Goal: Task Accomplishment & Management: Manage account settings

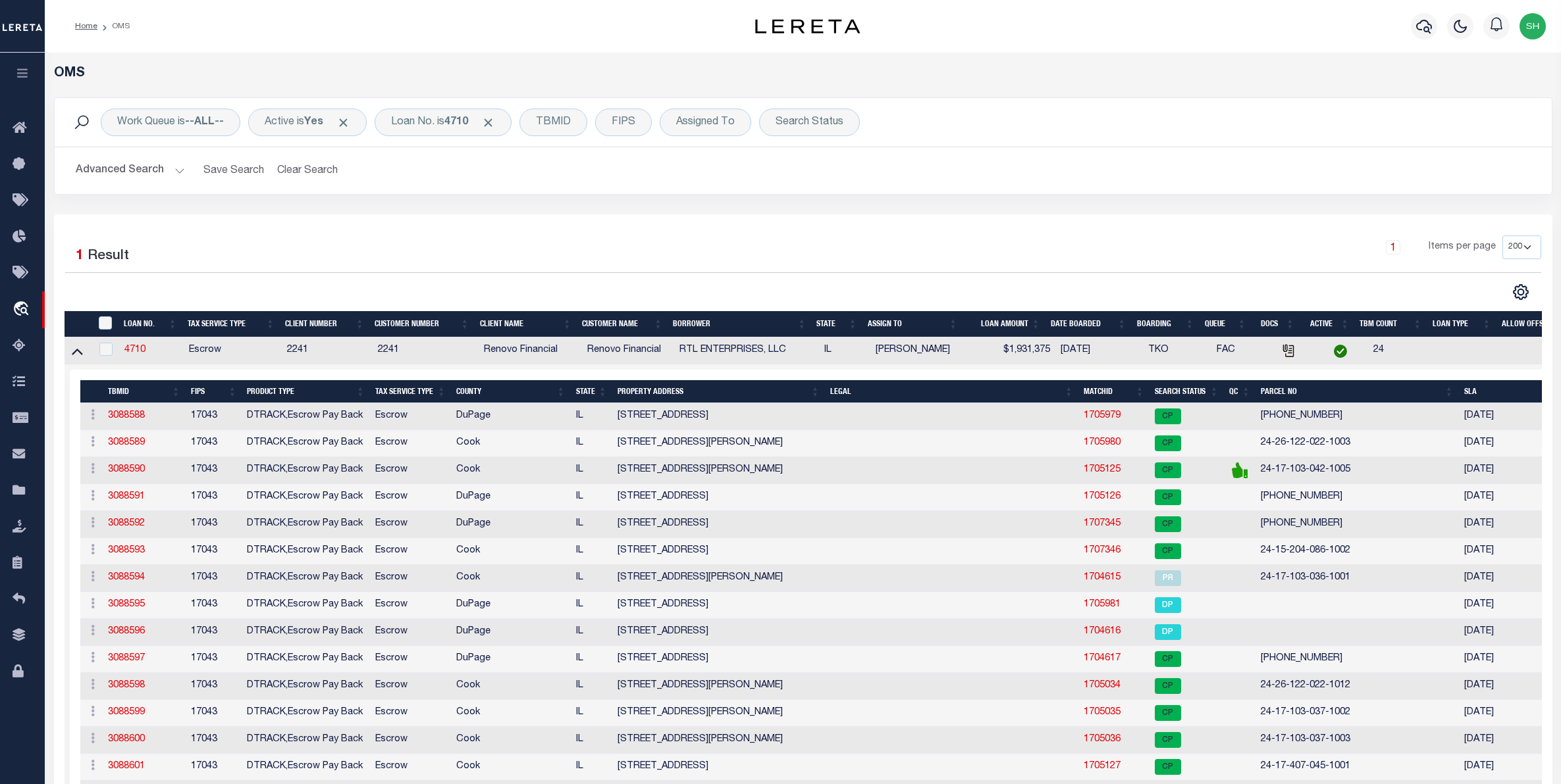
select select "200"
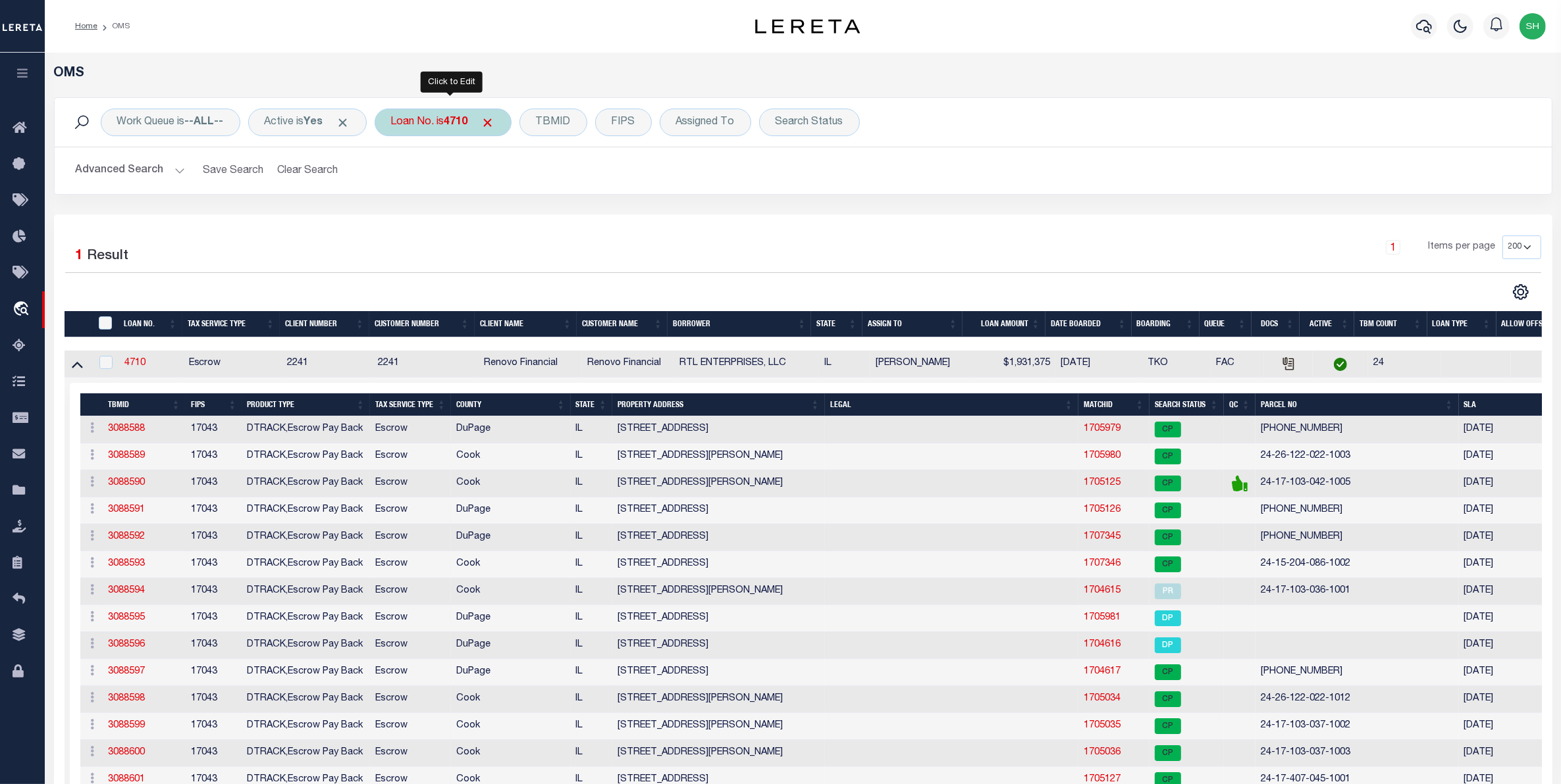
click at [425, 134] on div "Loan No. is 4710" at bounding box center [443, 122] width 137 height 28
type input "4304210008319"
click at [566, 219] on input "Apply" at bounding box center [565, 215] width 38 height 22
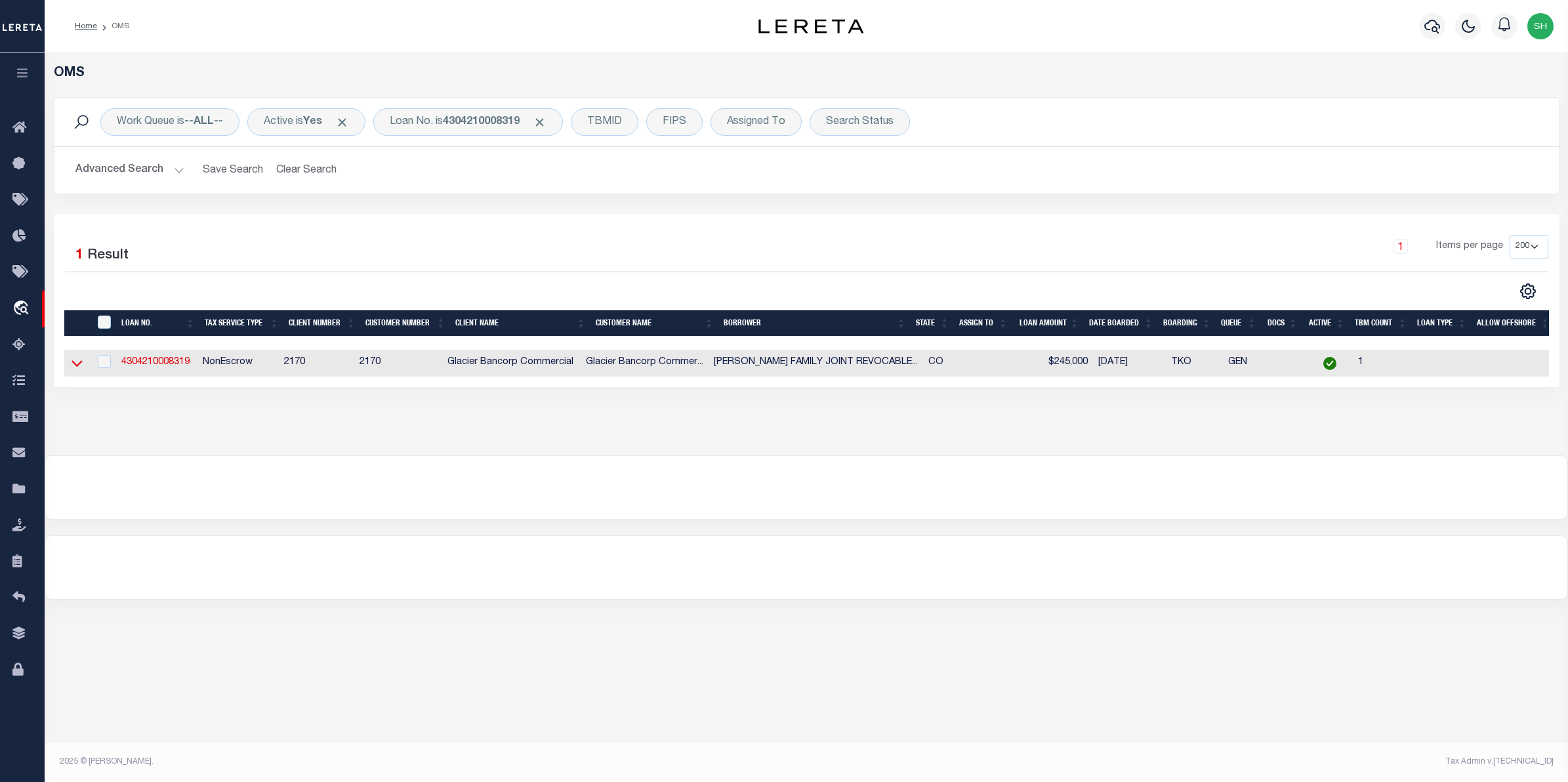
click at [72, 365] on icon at bounding box center [77, 364] width 11 height 7
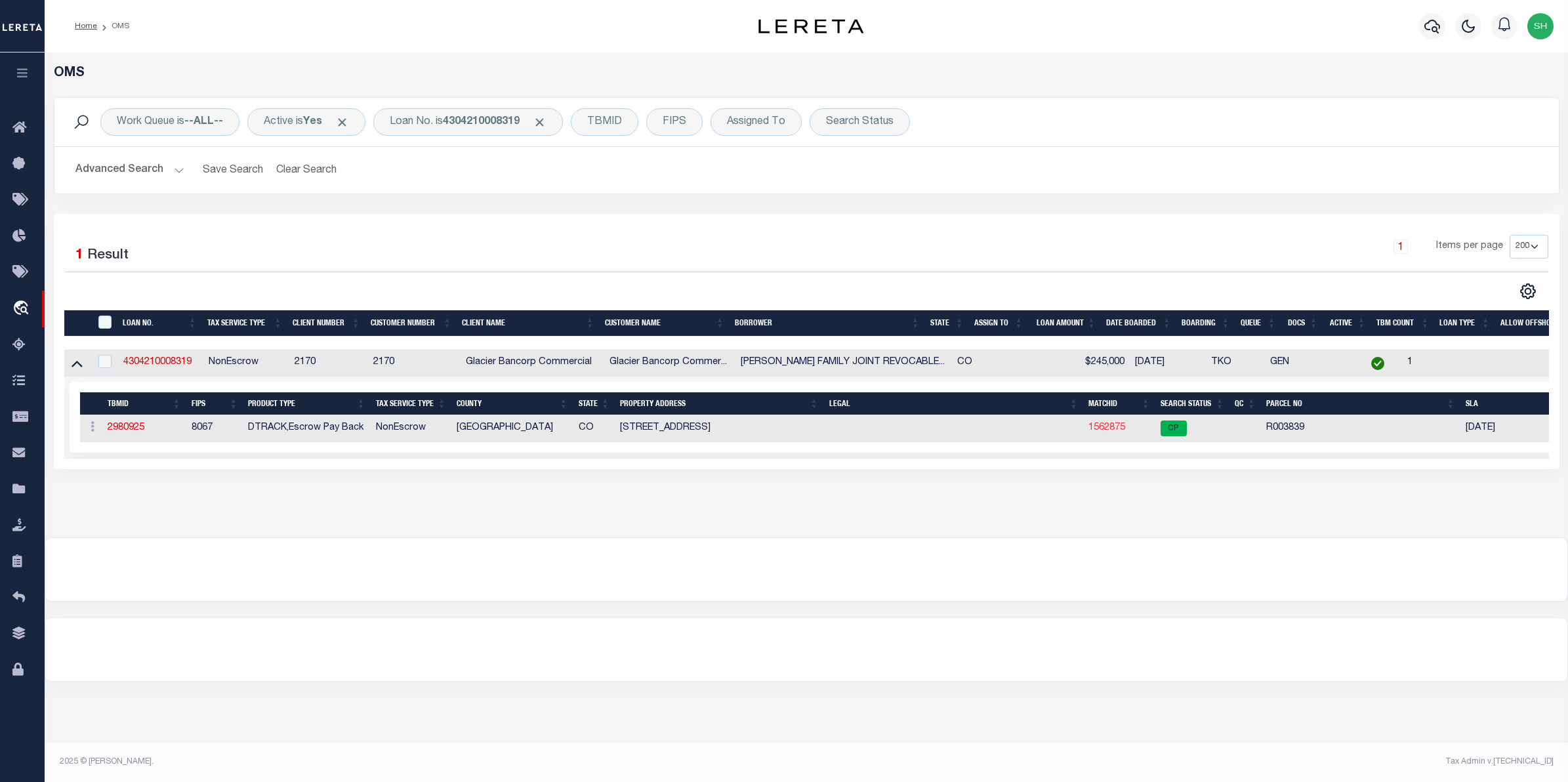
click at [1114, 433] on link "1562875" at bounding box center [1107, 428] width 37 height 10
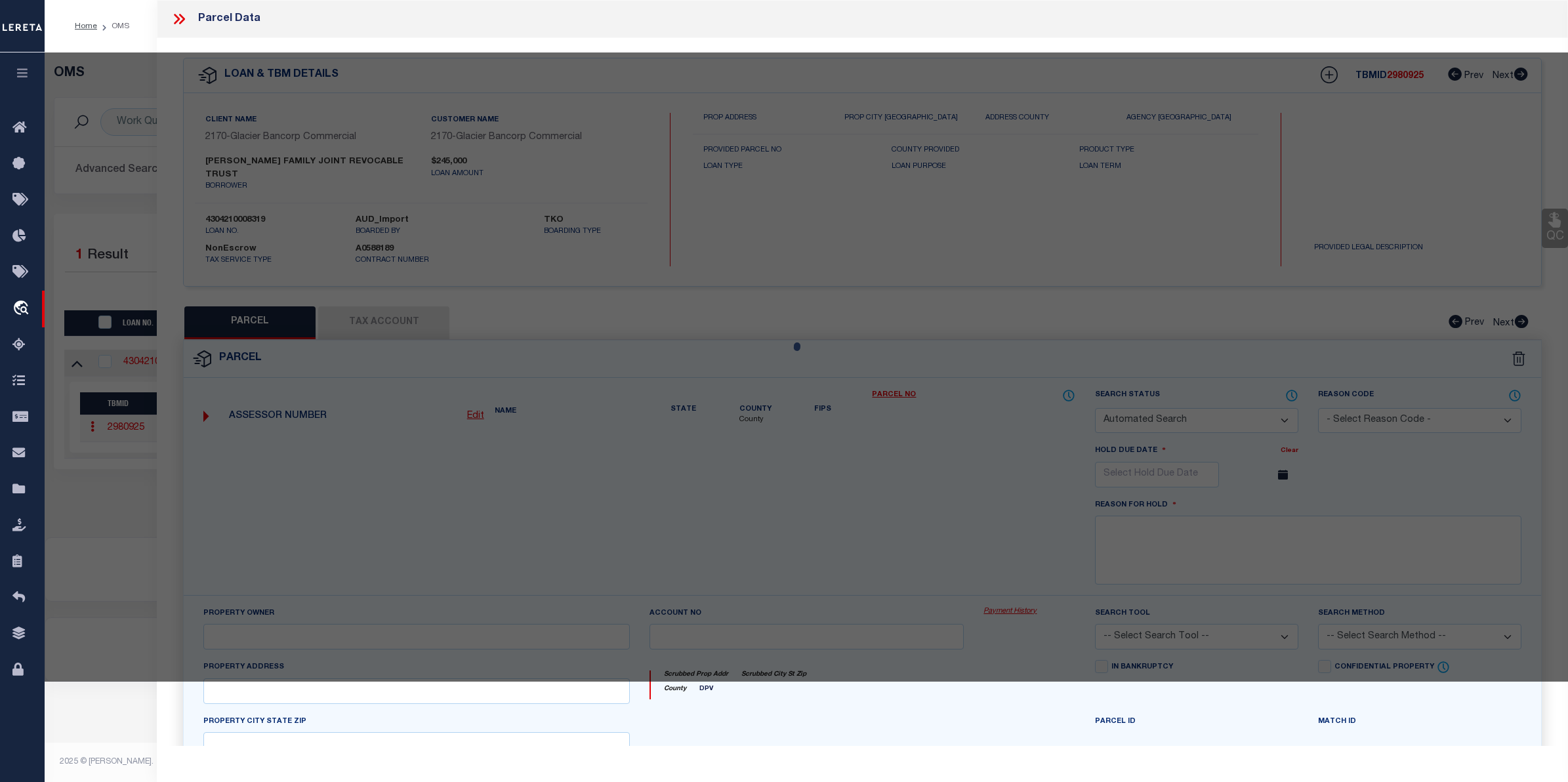
checkbox input "false"
select select "CP"
type input "[PERSON_NAME] FAMILY JOINT REVOCABLE TRUST"
type input "[STREET_ADDRESS]"
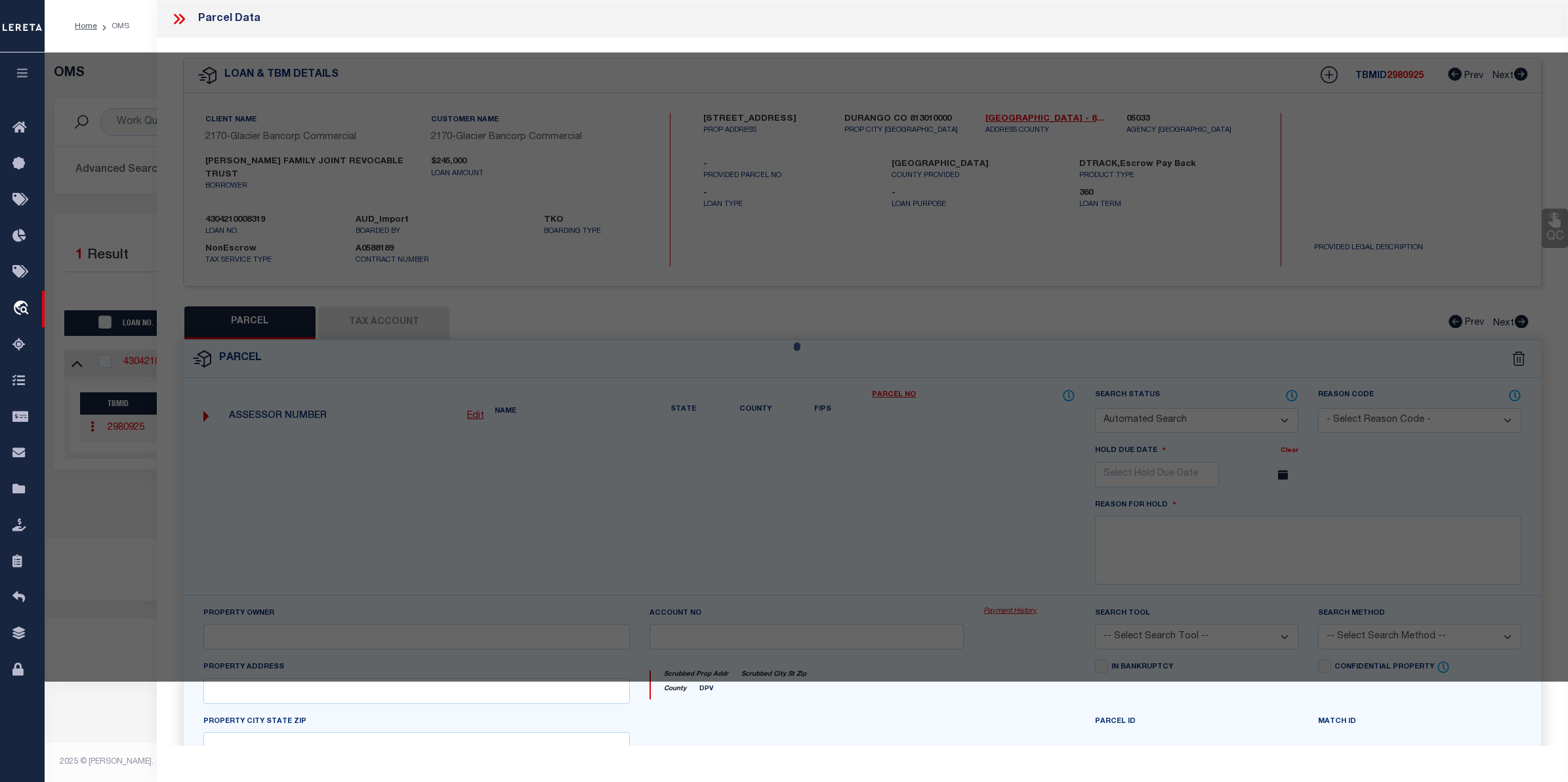
checkbox input "false"
type textarea "[PERSON_NAME] ADD (DGO) Block: 85 Unit: E TR IN BLK 85, [PERSON_NAME] FIRST ADD…"
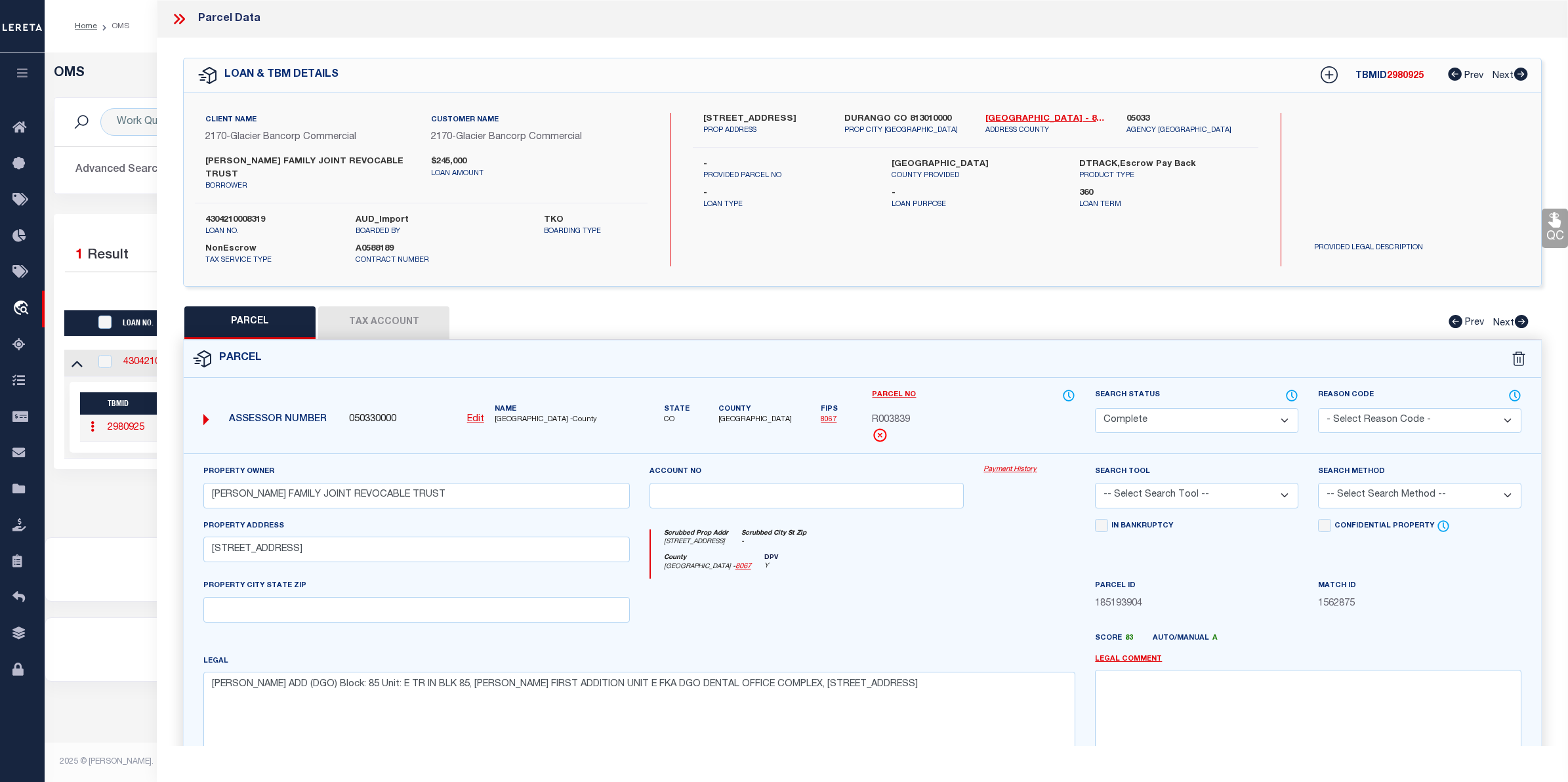
click at [1005, 464] on link "Payment History" at bounding box center [1028, 469] width 91 height 11
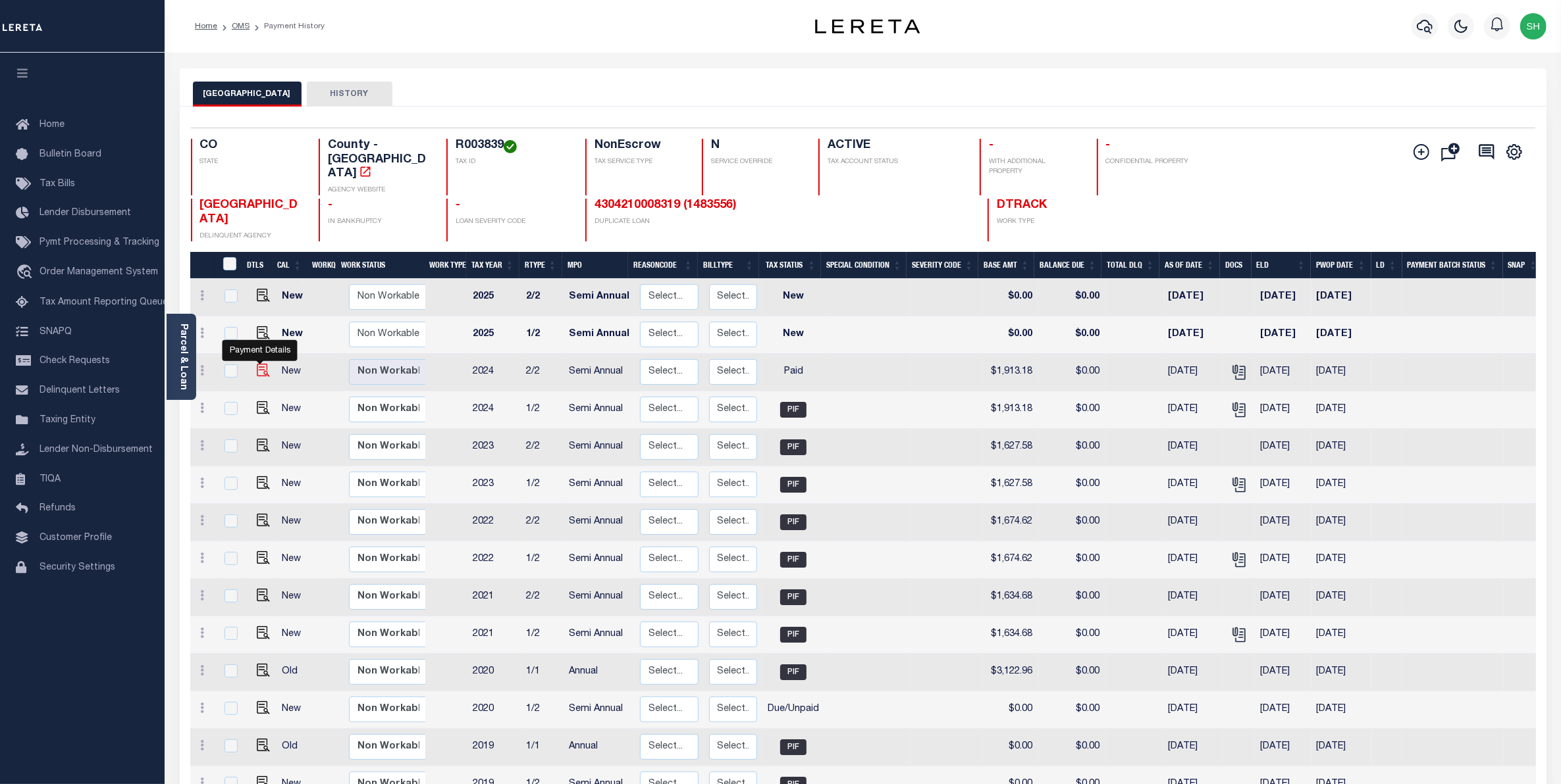
click at [260, 364] on img "" at bounding box center [263, 370] width 13 height 13
checkbox input "true"
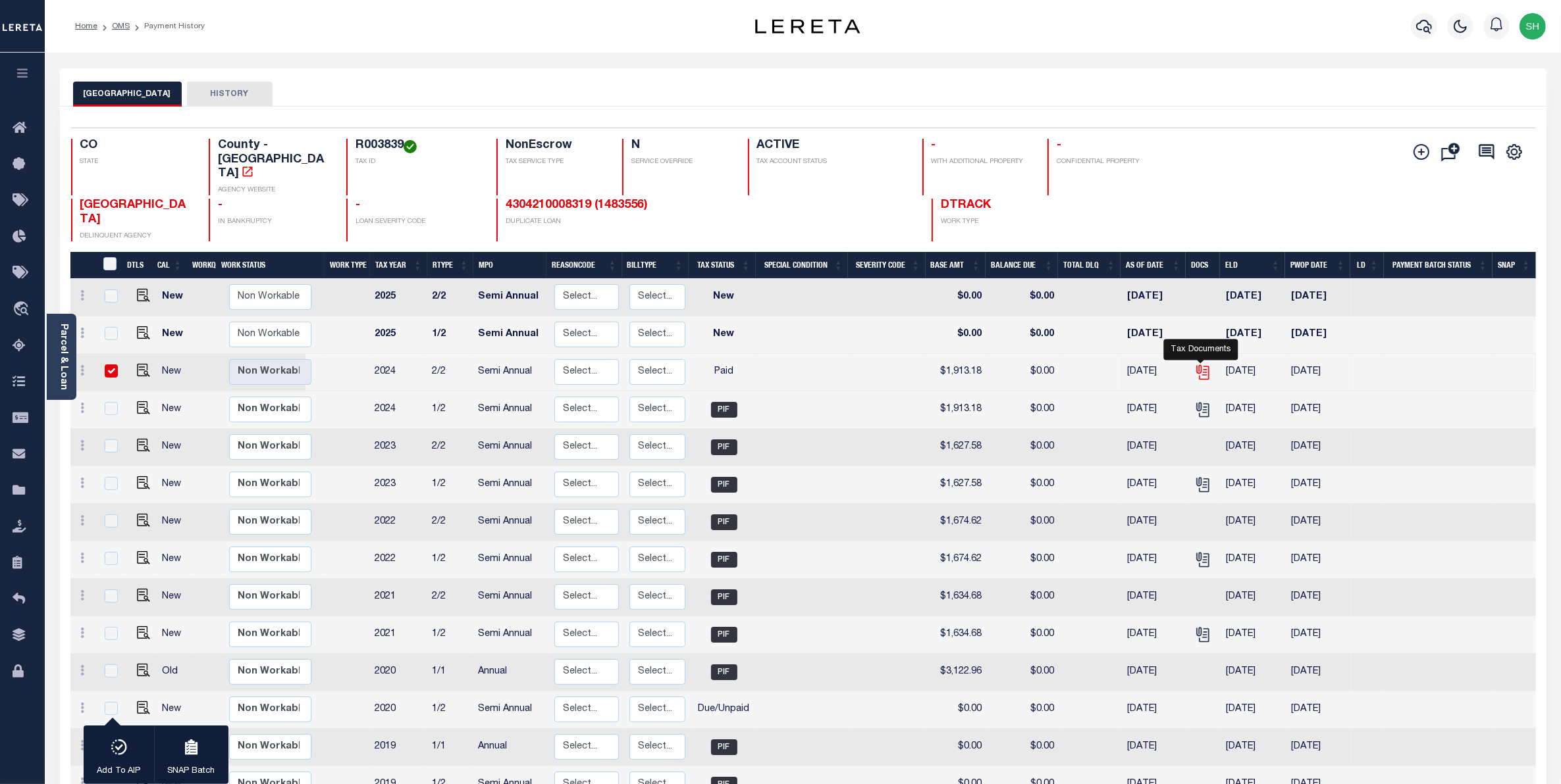
click at [1205, 364] on icon "" at bounding box center [1203, 373] width 17 height 17
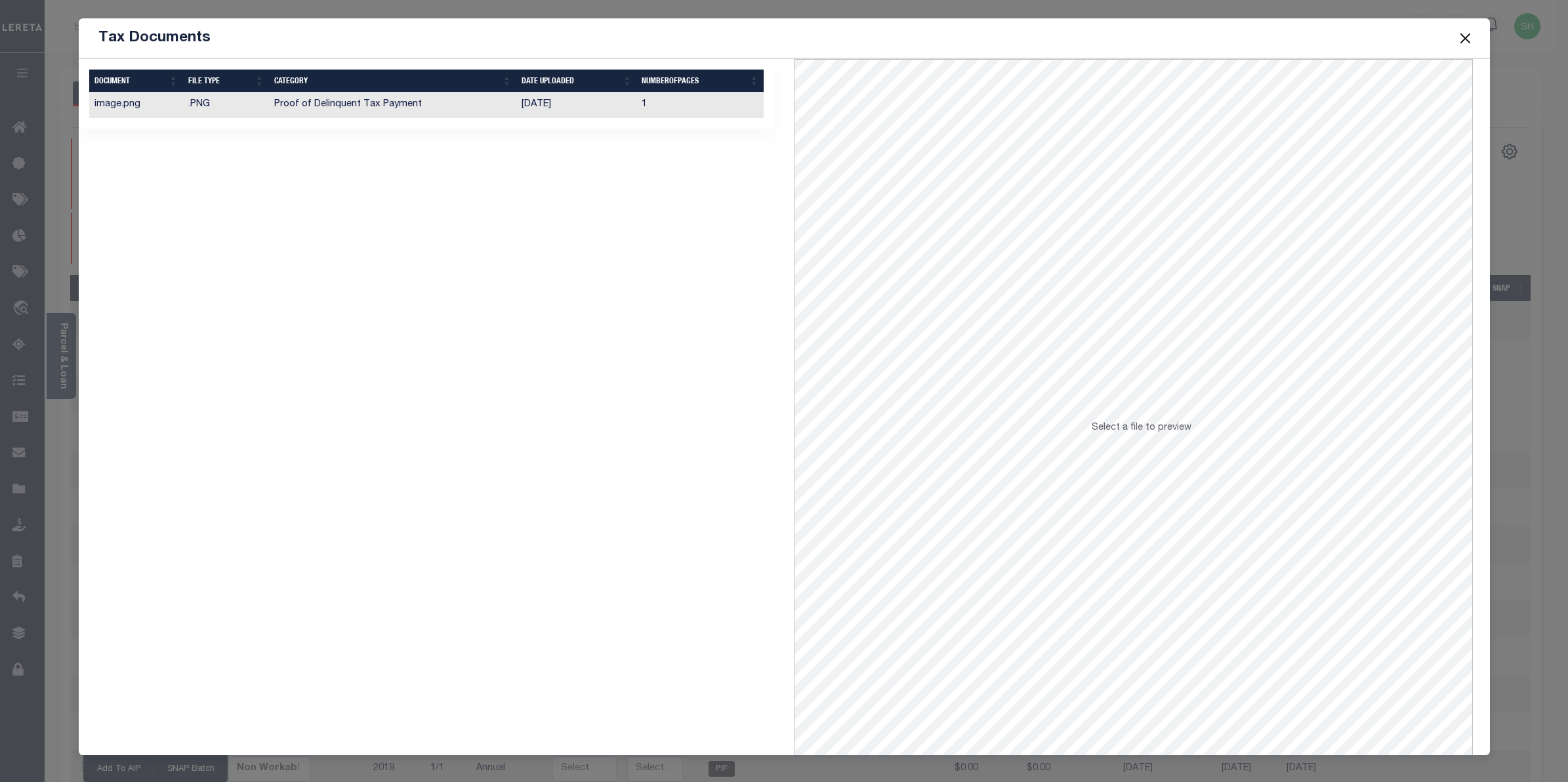
click at [640, 117] on td "1" at bounding box center [700, 104] width 127 height 25
click at [1467, 37] on button "Close" at bounding box center [1465, 38] width 17 height 17
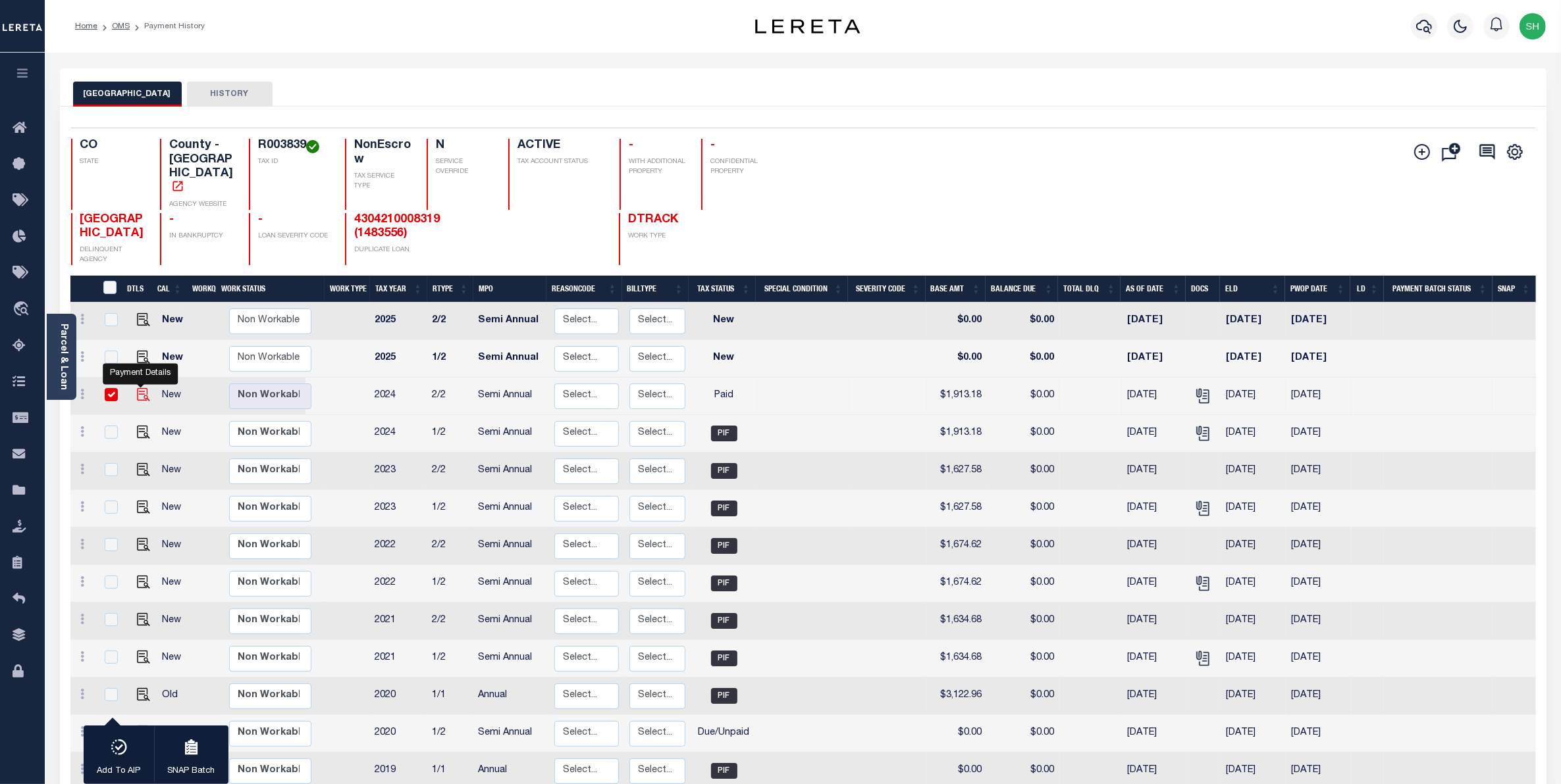
click at [143, 389] on img "" at bounding box center [143, 395] width 13 height 13
checkbox input "false"
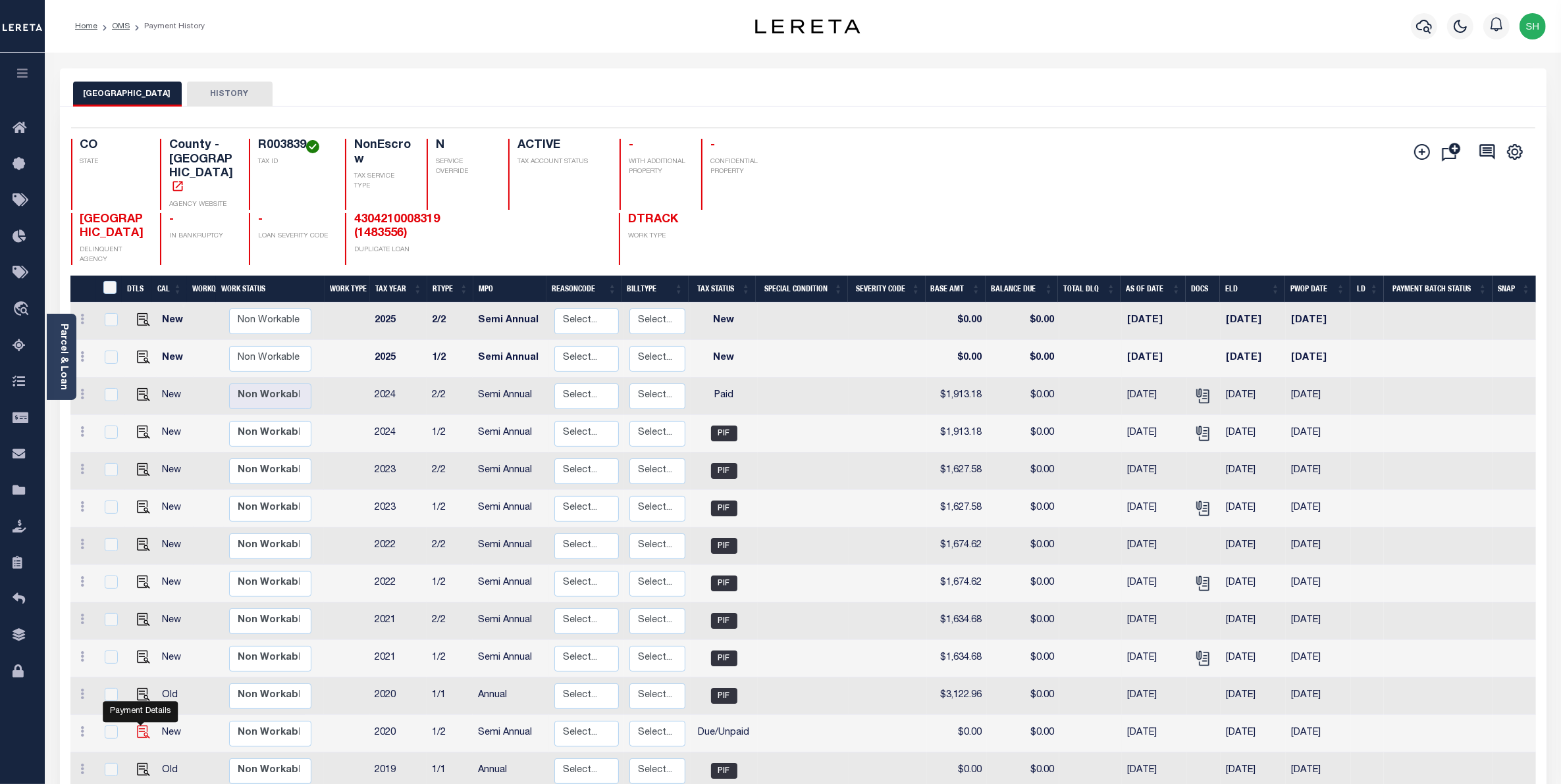
click at [143, 726] on img "" at bounding box center [143, 732] width 13 height 13
checkbox input "true"
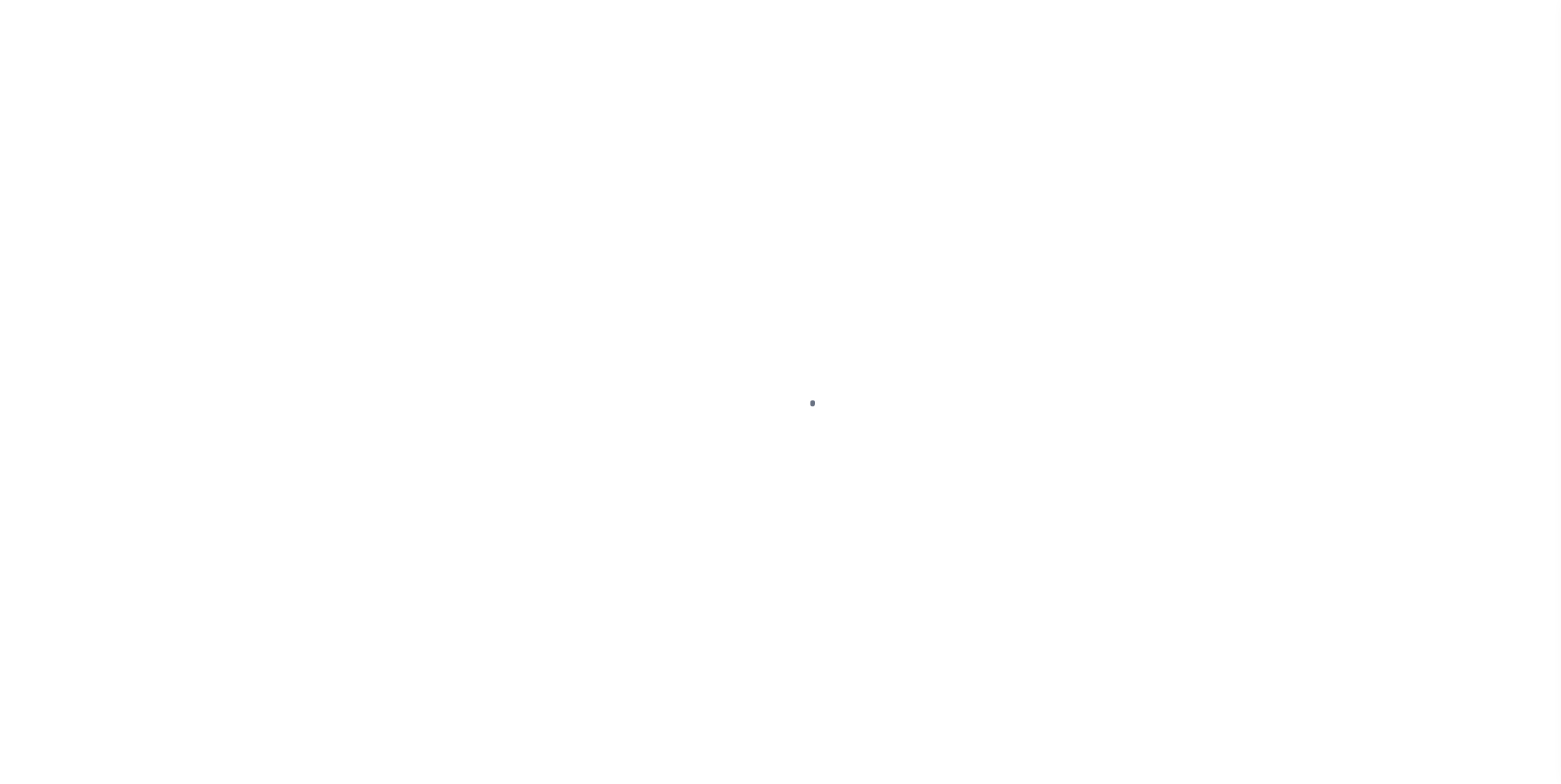
select select "PYD"
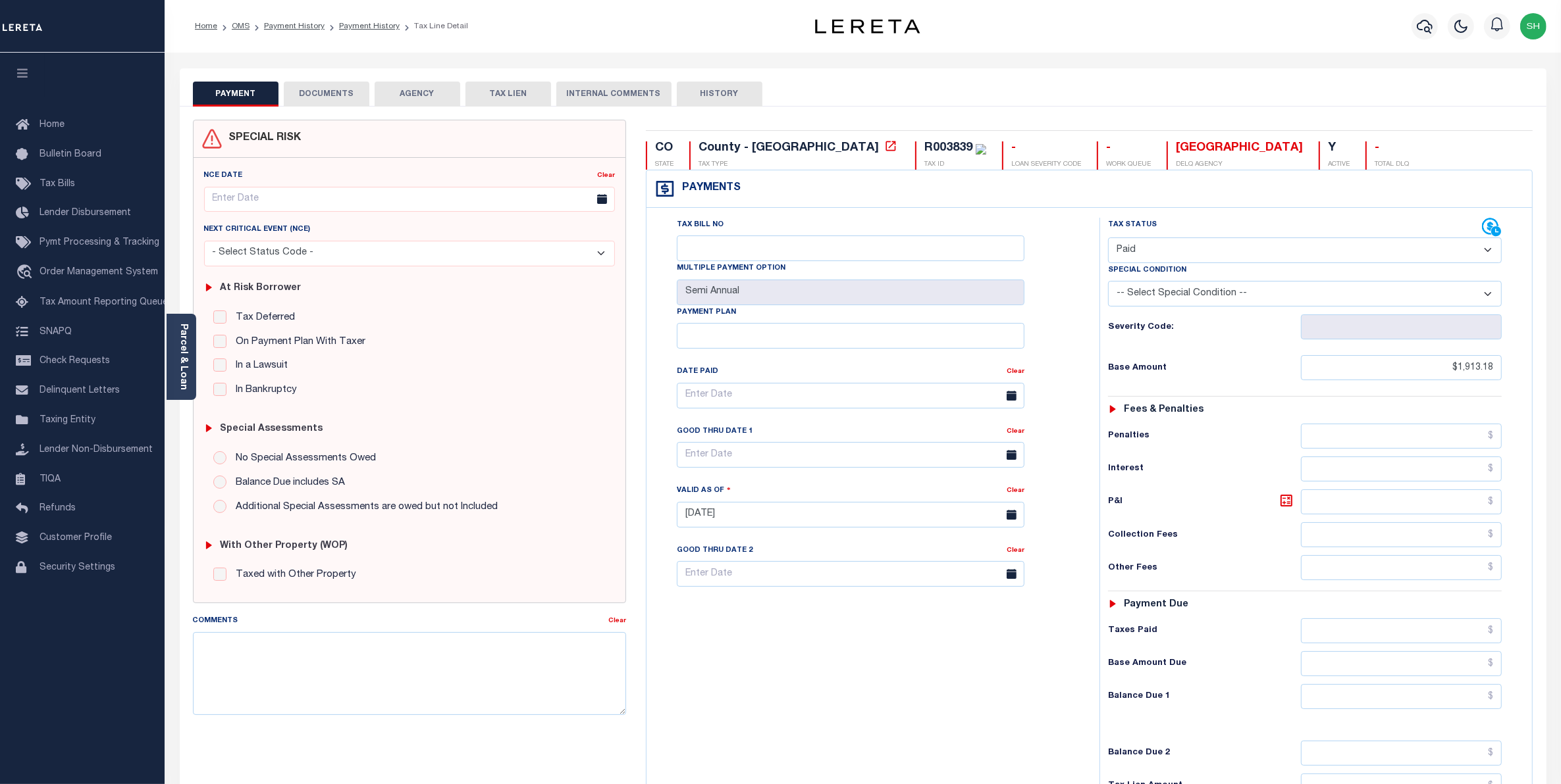
click at [349, 100] on button "DOCUMENTS" at bounding box center [327, 93] width 86 height 25
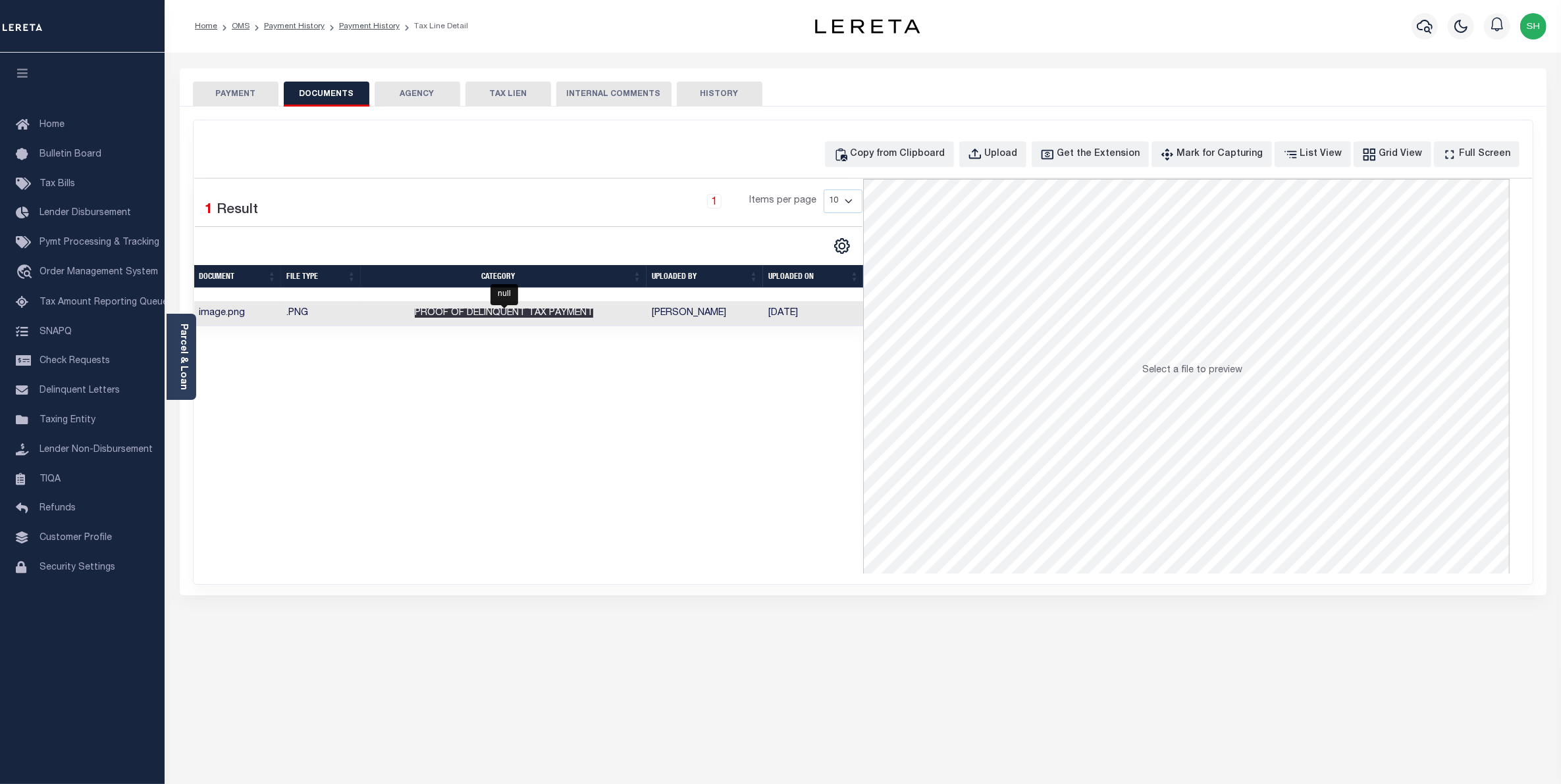
click at [479, 311] on span "Proof of Delinquent Tax Payment" at bounding box center [504, 313] width 178 height 10
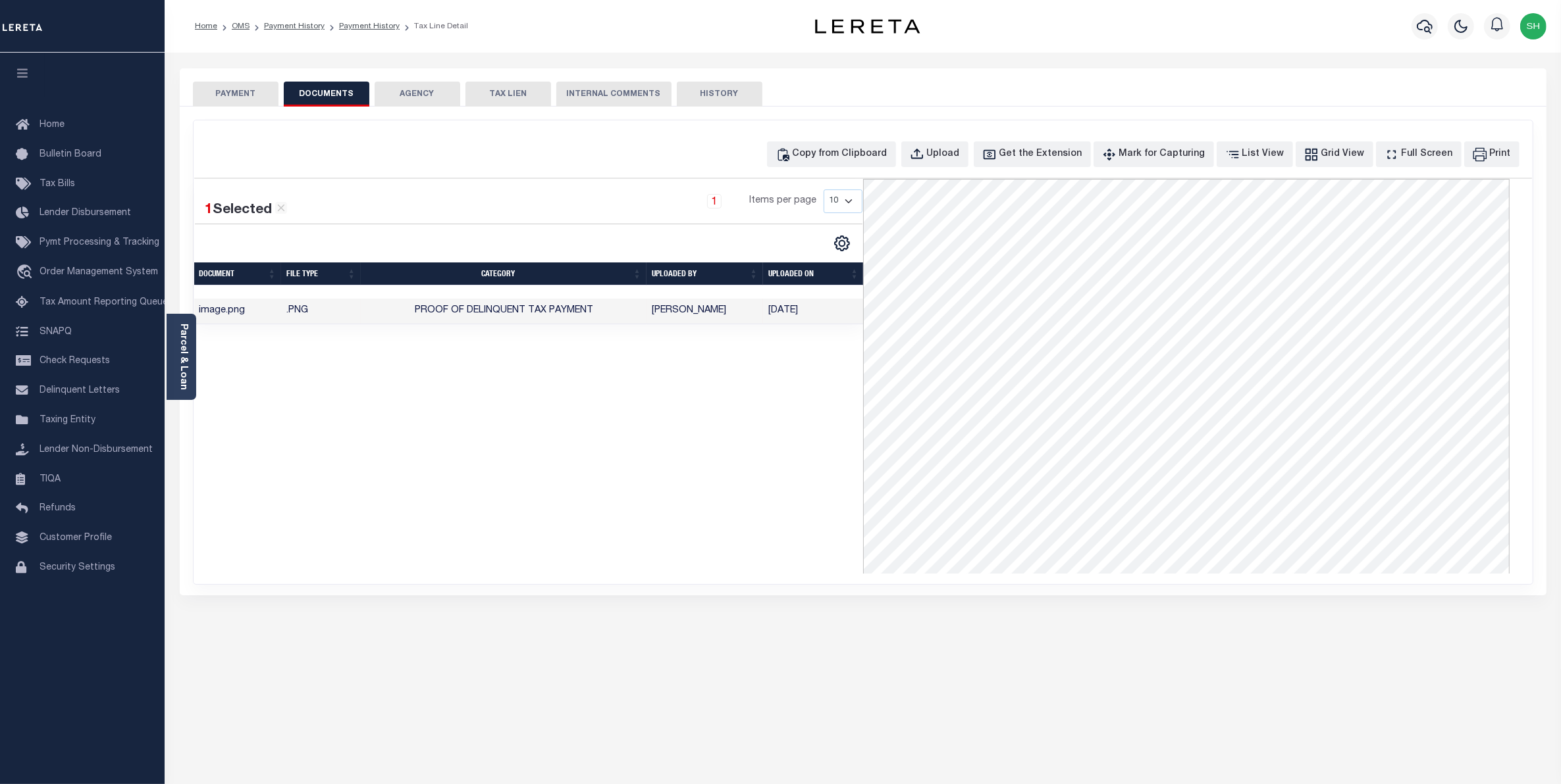
click at [231, 96] on button "PAYMENT" at bounding box center [236, 93] width 86 height 25
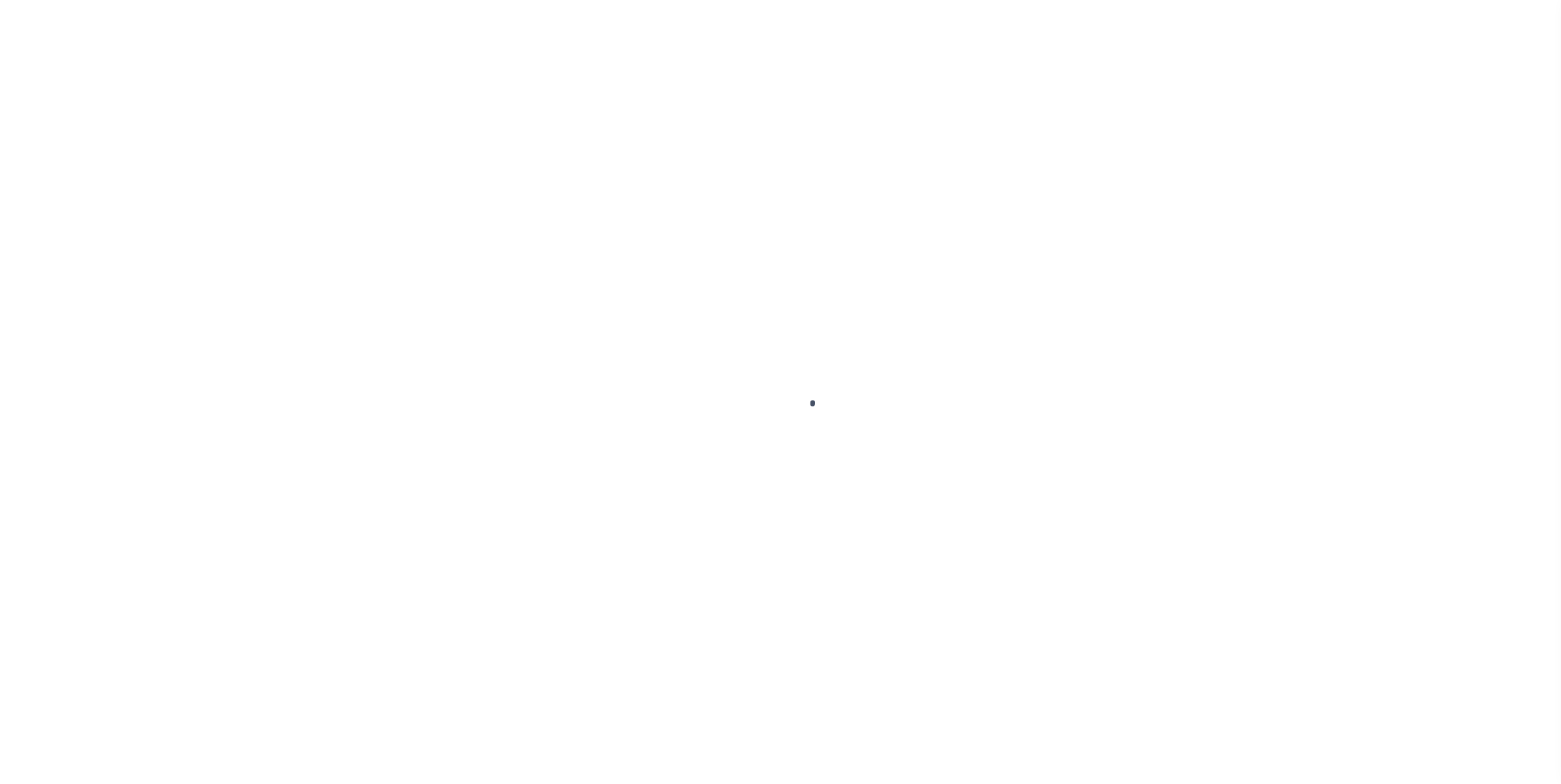
select select "PYD"
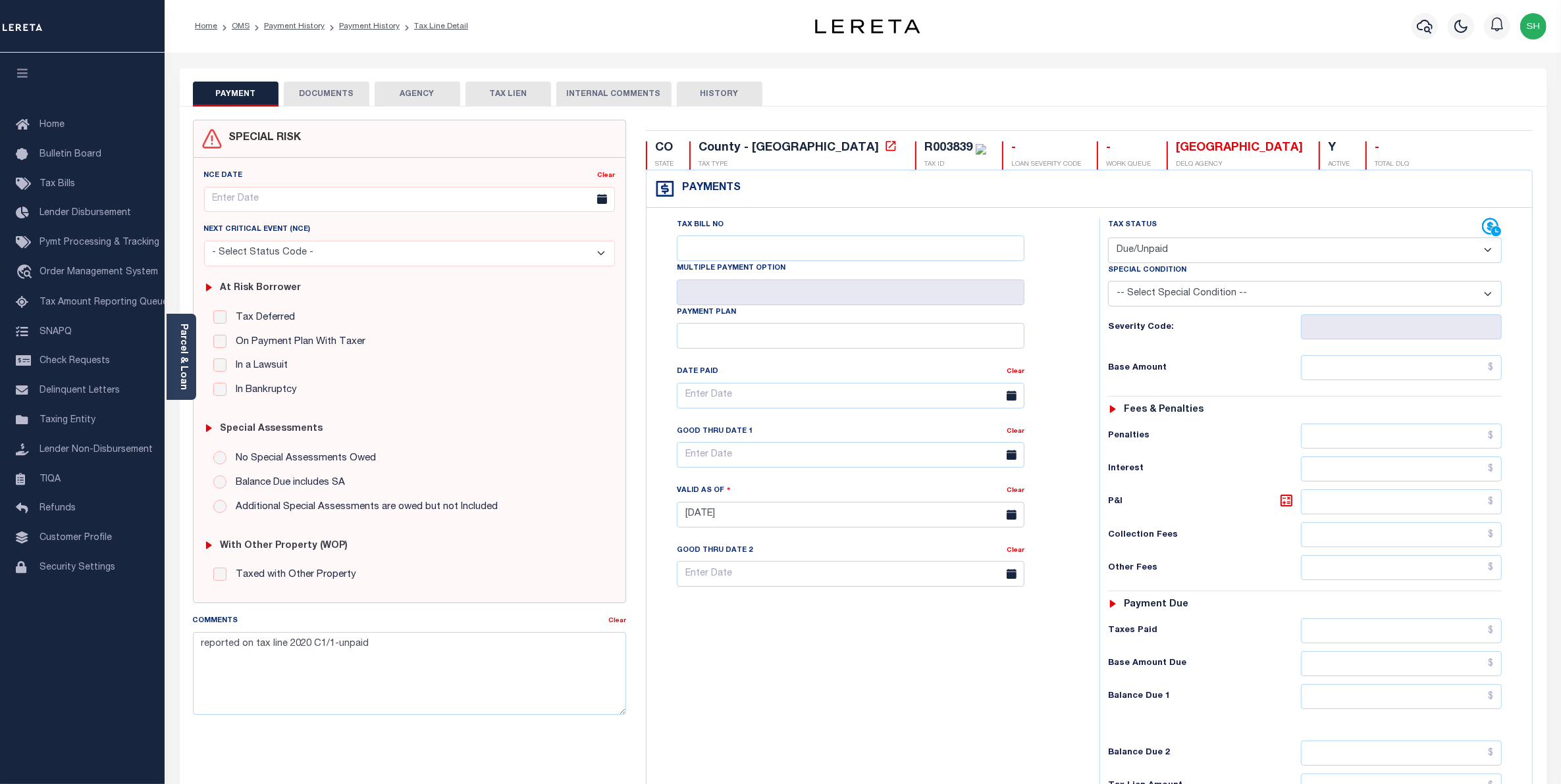
click at [1491, 255] on select "- Select Status Code - Open Due/Unpaid Paid Incomplete No Tax Due Internal Refu…" at bounding box center [1304, 250] width 394 height 25
select select "PYD"
click at [1108, 239] on select "- Select Status Code - Open Due/Unpaid Paid Incomplete No Tax Due Internal Refu…" at bounding box center [1304, 250] width 394 height 25
type input "[DATE]"
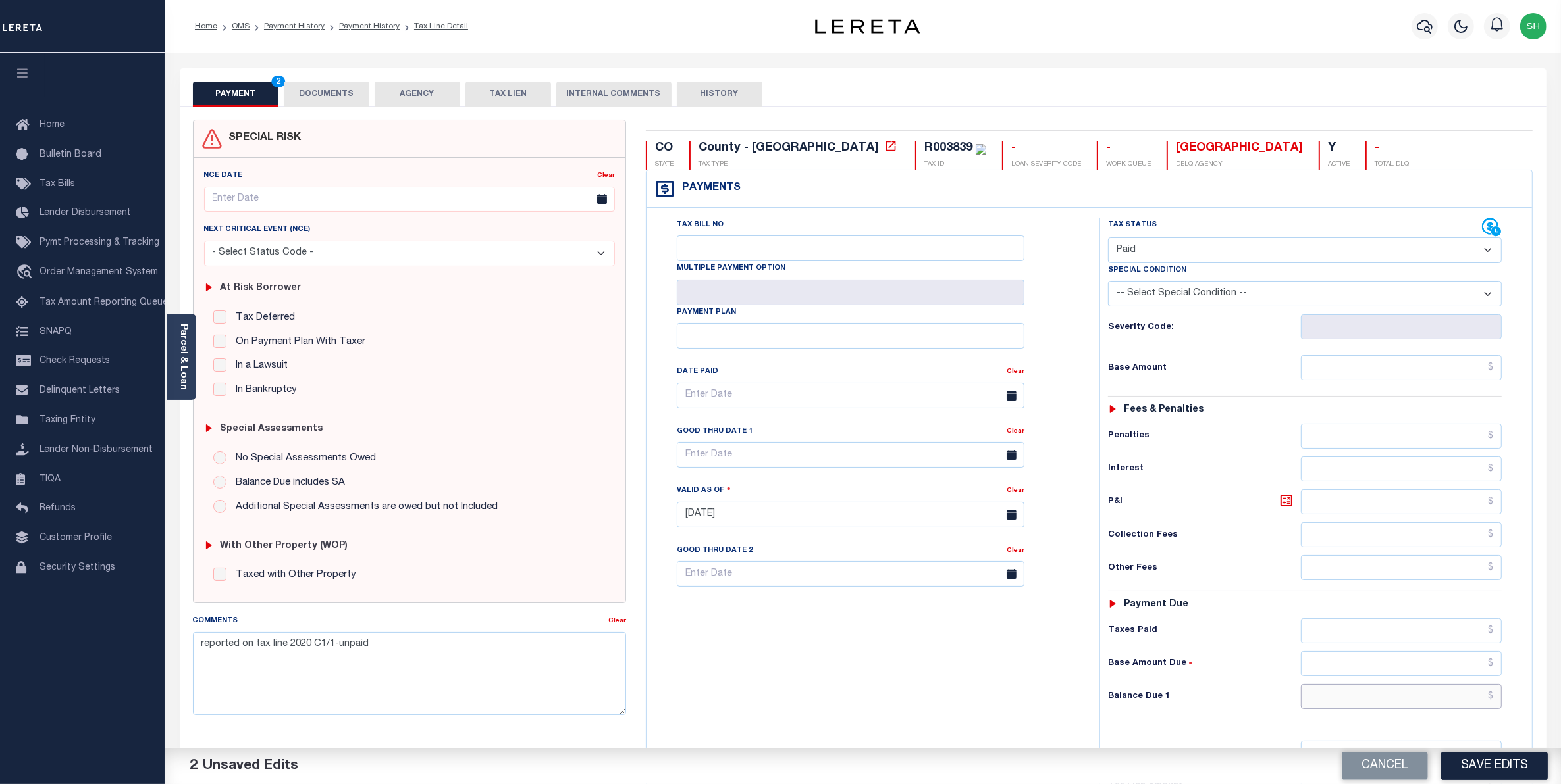
click at [1451, 709] on input "text" at bounding box center [1401, 697] width 202 height 25
type input "$0.00"
click at [1480, 765] on button "Save Edits" at bounding box center [1494, 766] width 107 height 28
checkbox input "false"
type input "$0"
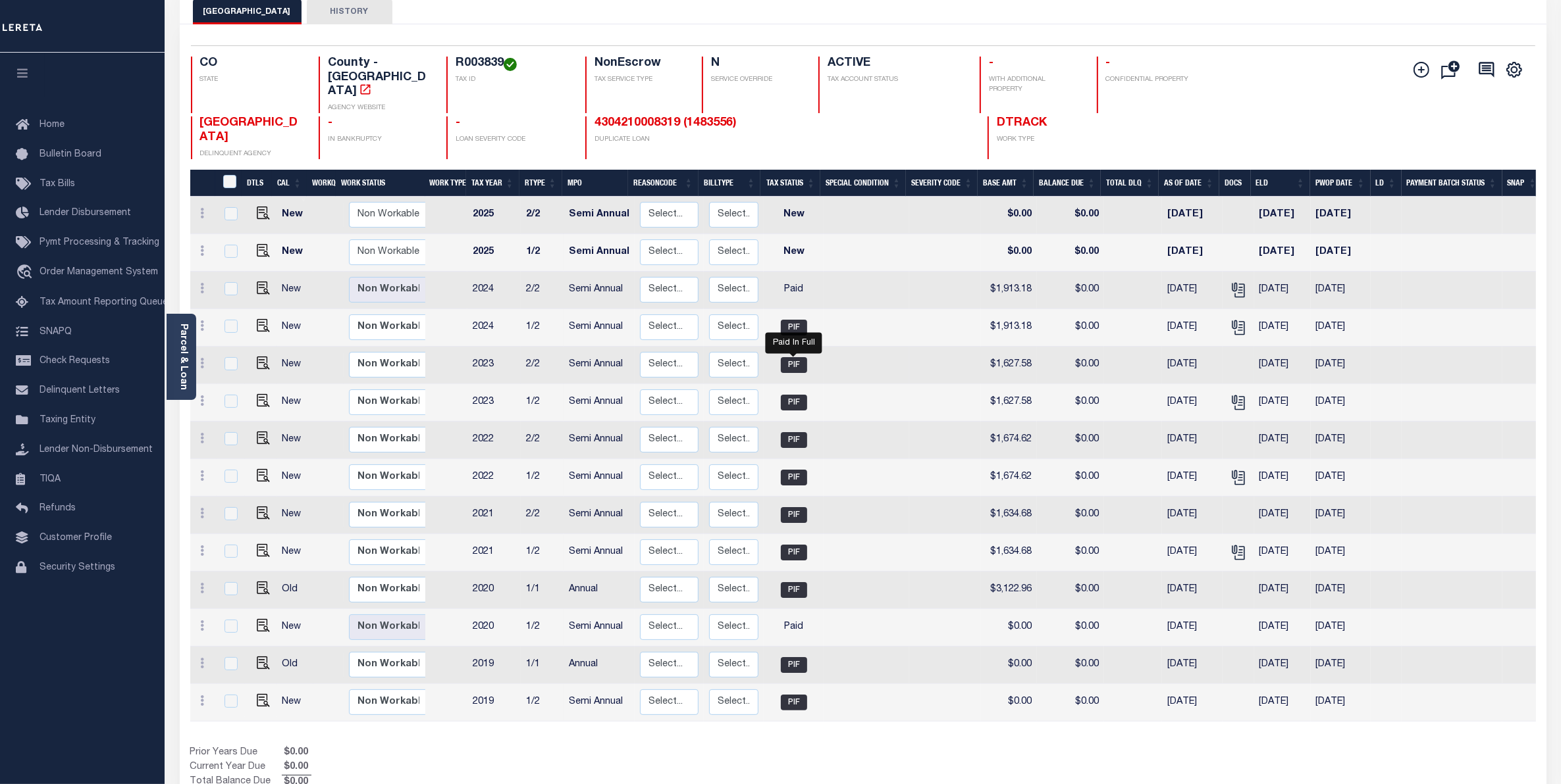
scroll to position [115, 0]
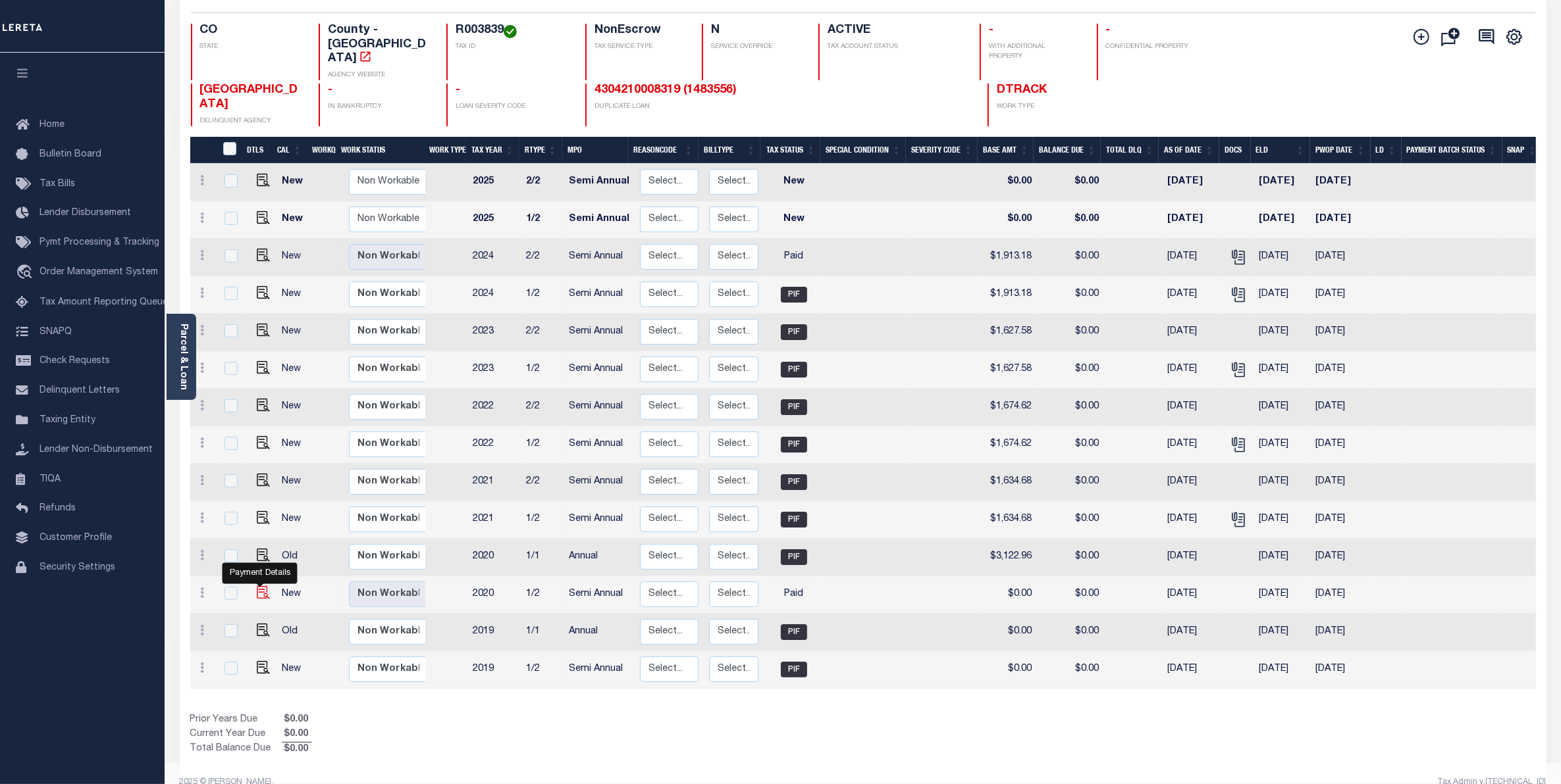
click at [263, 586] on img "" at bounding box center [263, 592] width 13 height 13
checkbox input "true"
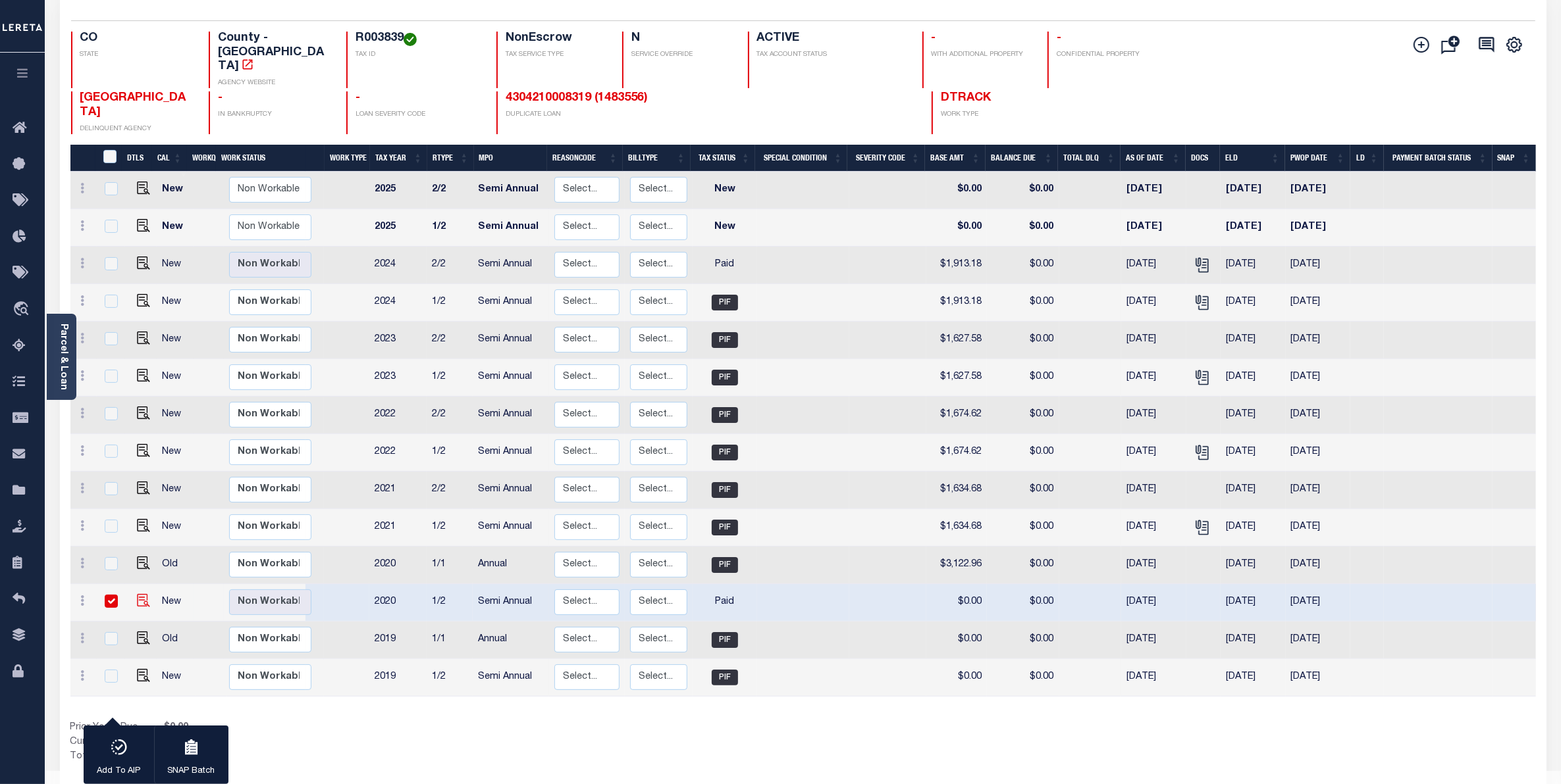
scroll to position [93, 0]
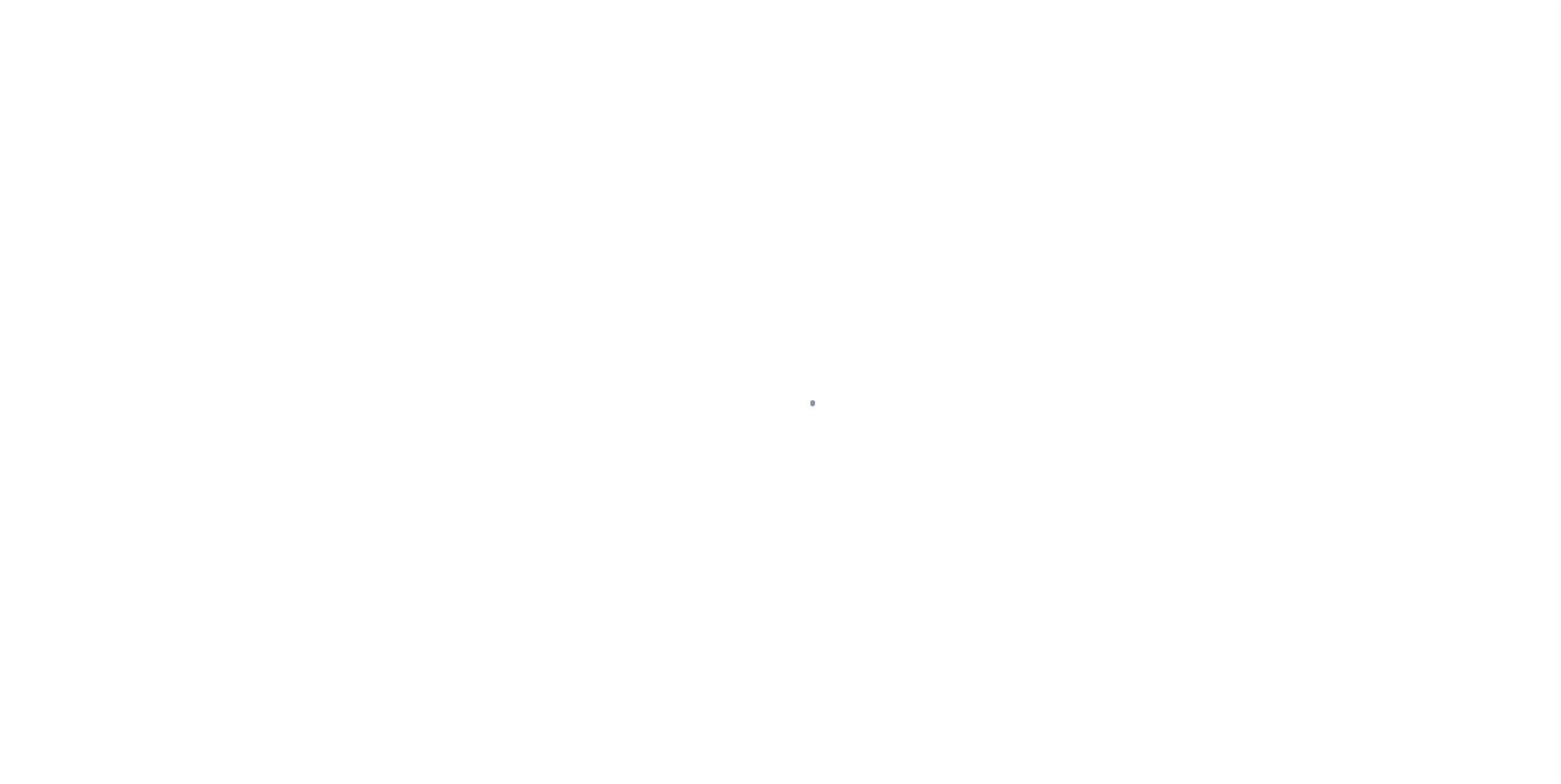
select select "PYD"
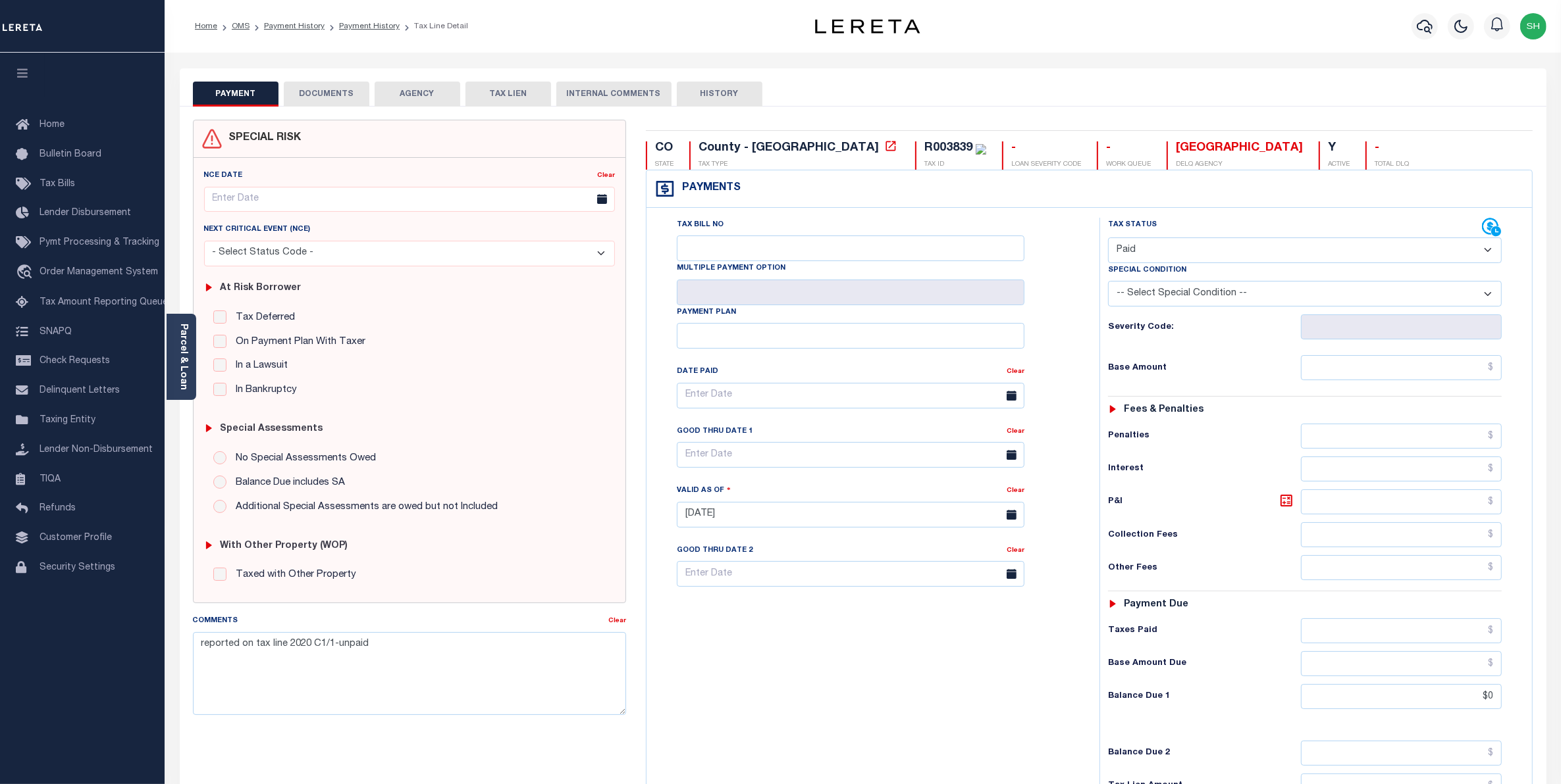
click at [337, 92] on button "DOCUMENTS" at bounding box center [327, 93] width 86 height 25
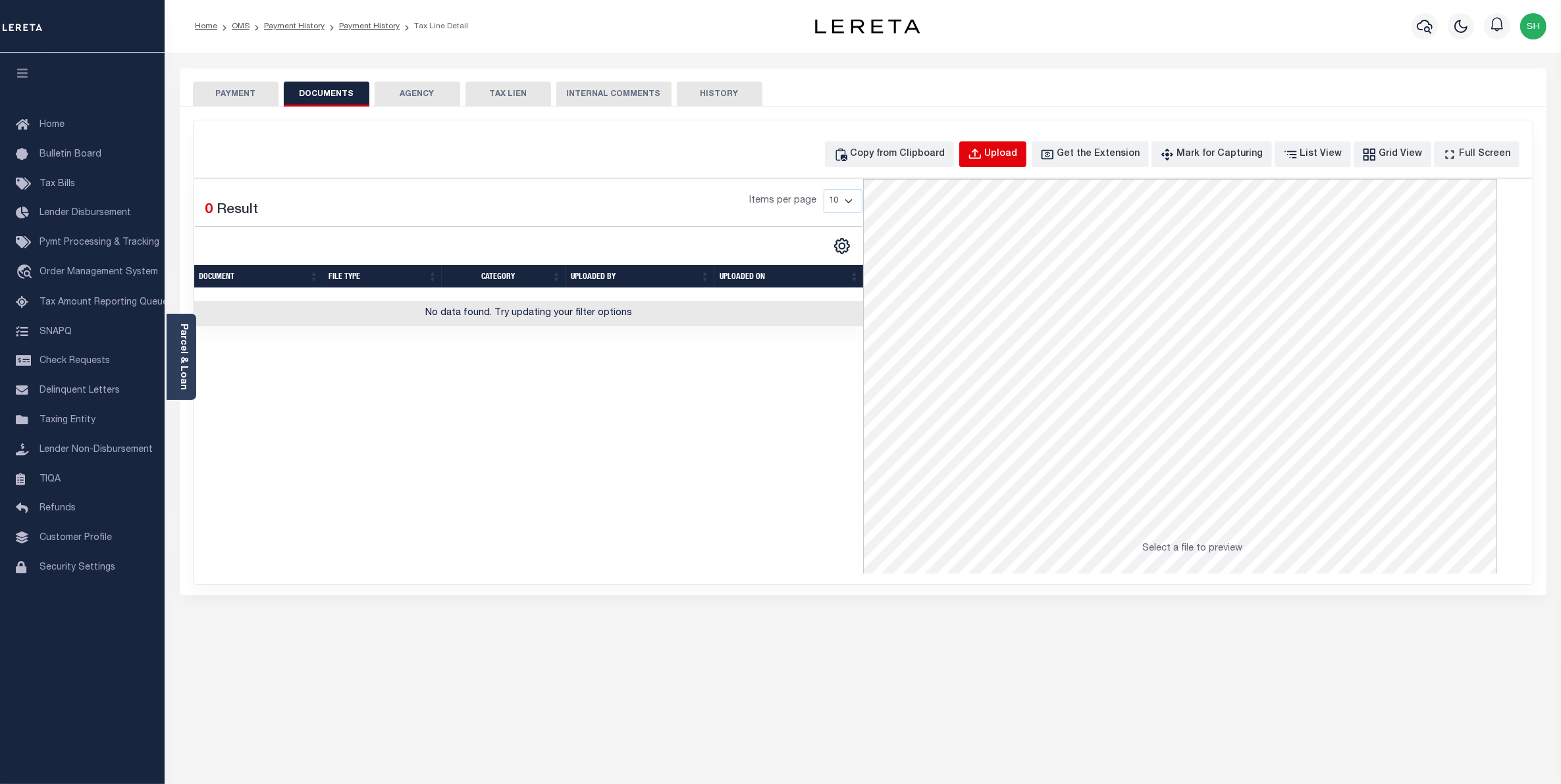
click at [1018, 155] on div "Upload" at bounding box center [1001, 155] width 33 height 15
select select "POP"
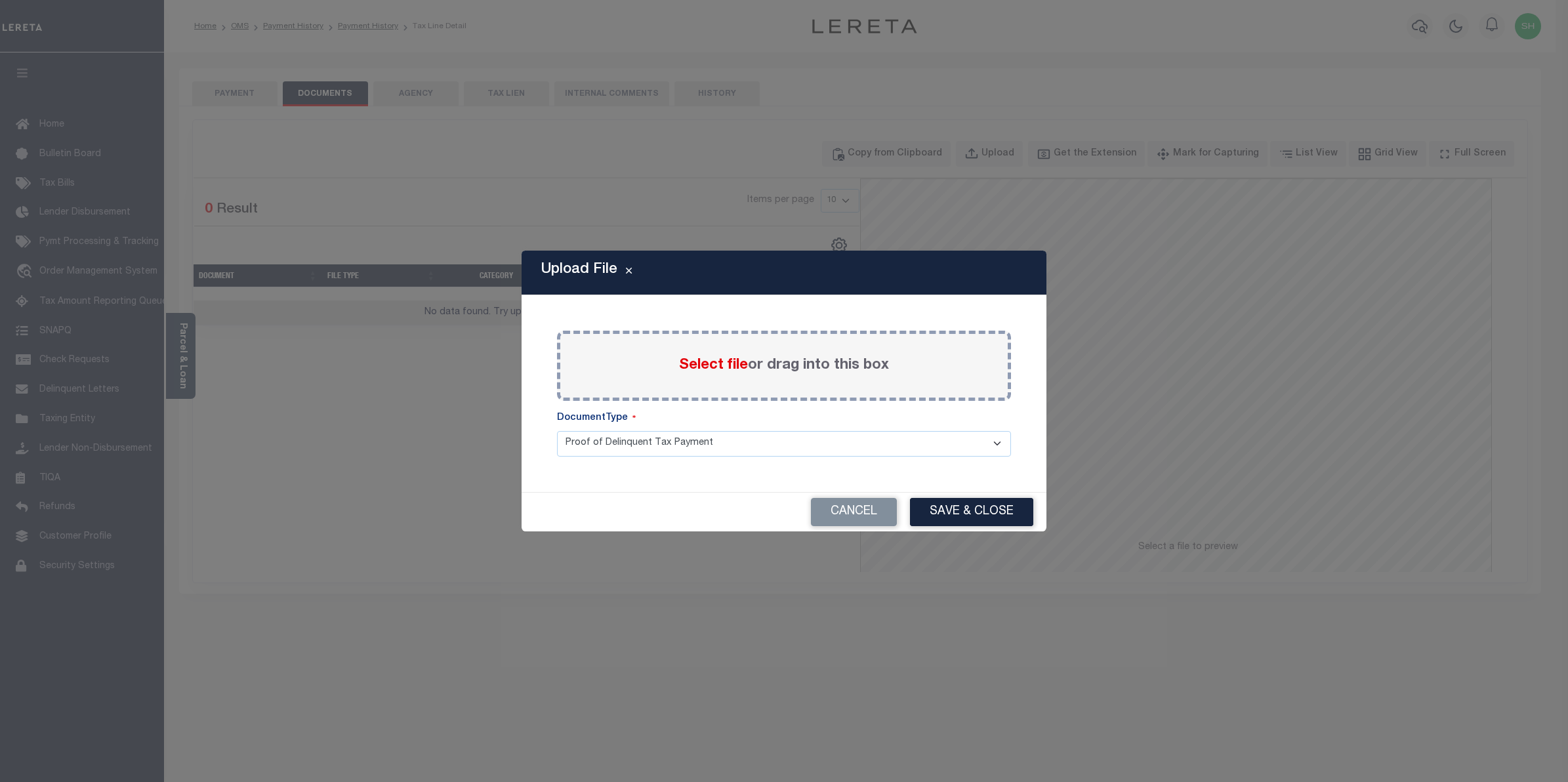
click at [697, 368] on span "Select file" at bounding box center [713, 365] width 69 height 15
click at [0, 0] on input "Select file or drag into this box" at bounding box center [0, 0] width 0 height 0
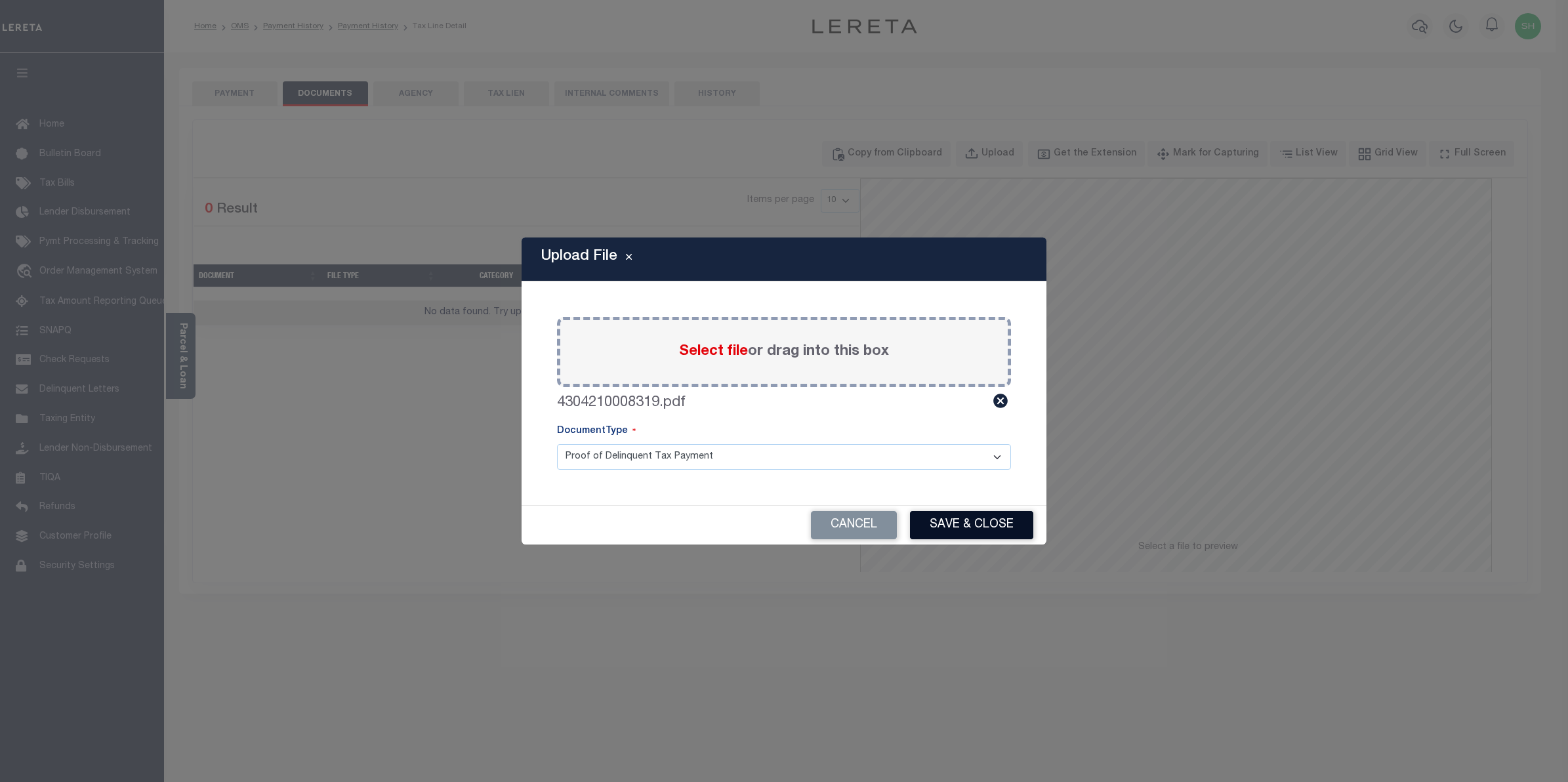
click at [935, 520] on button "Save & Close" at bounding box center [972, 525] width 124 height 28
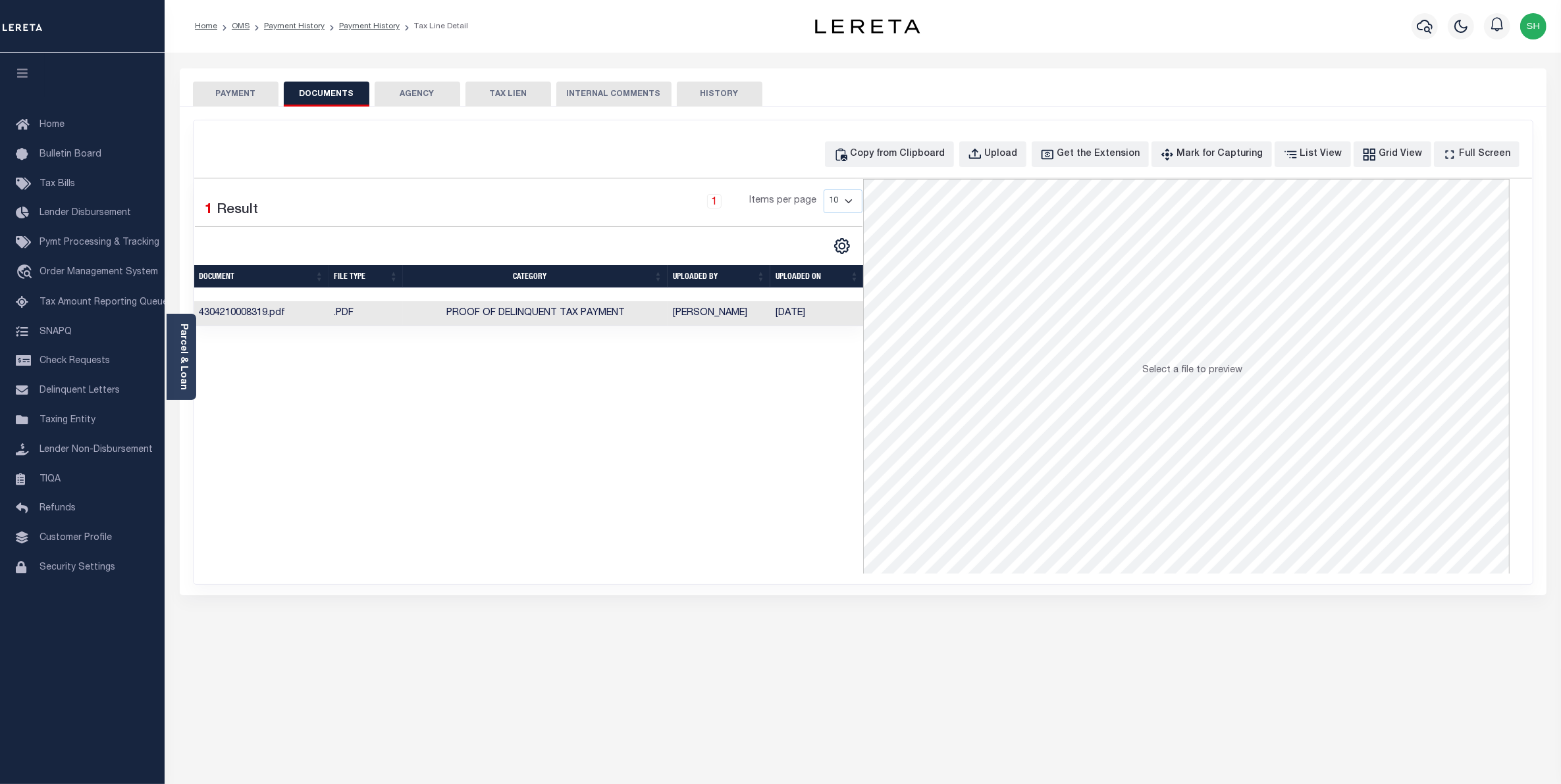
click at [233, 100] on button "PAYMENT" at bounding box center [236, 93] width 86 height 25
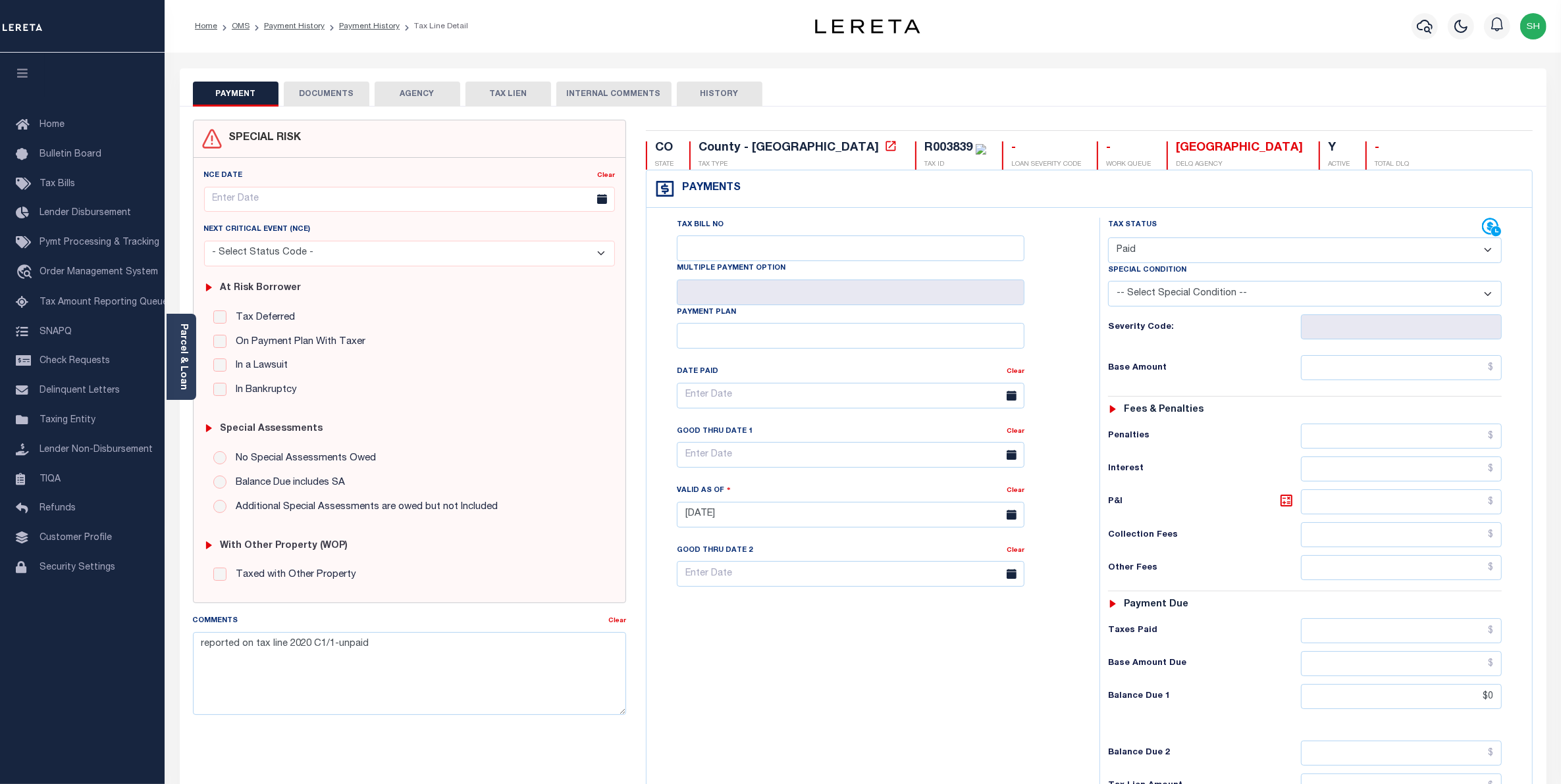
click at [232, 96] on button "PAYMENT" at bounding box center [236, 93] width 86 height 25
